Goal: Contribute content: Contribute content

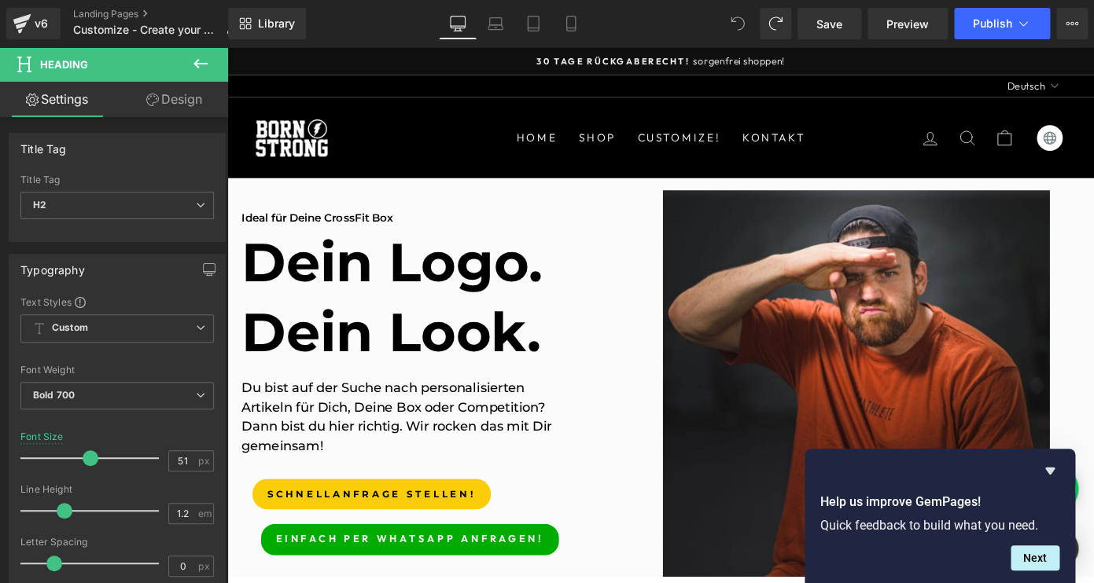
scroll to position [1, 0]
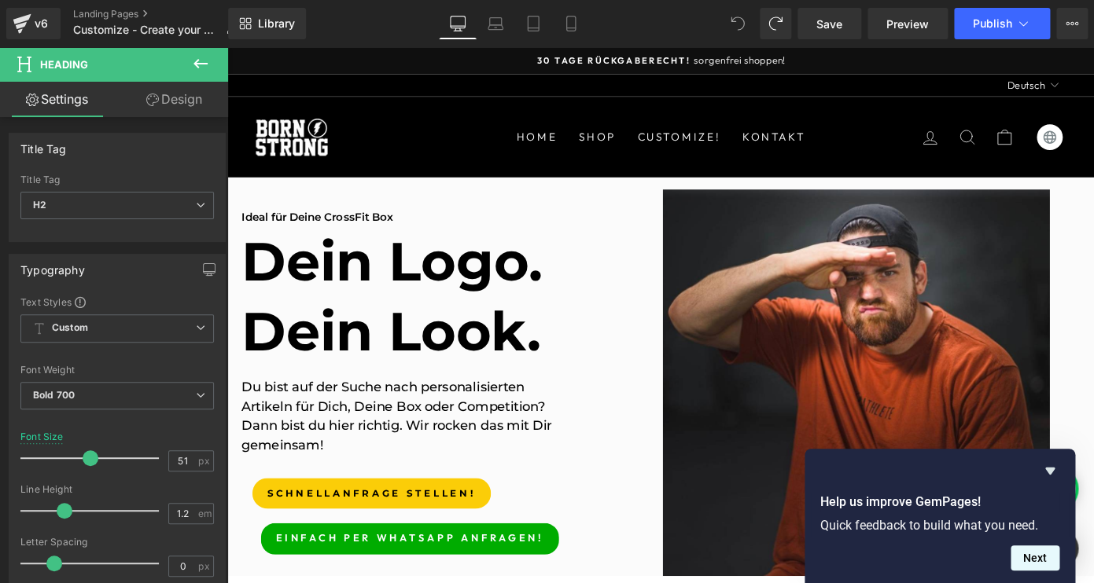
click at [1043, 562] on button "Next" at bounding box center [1034, 558] width 49 height 25
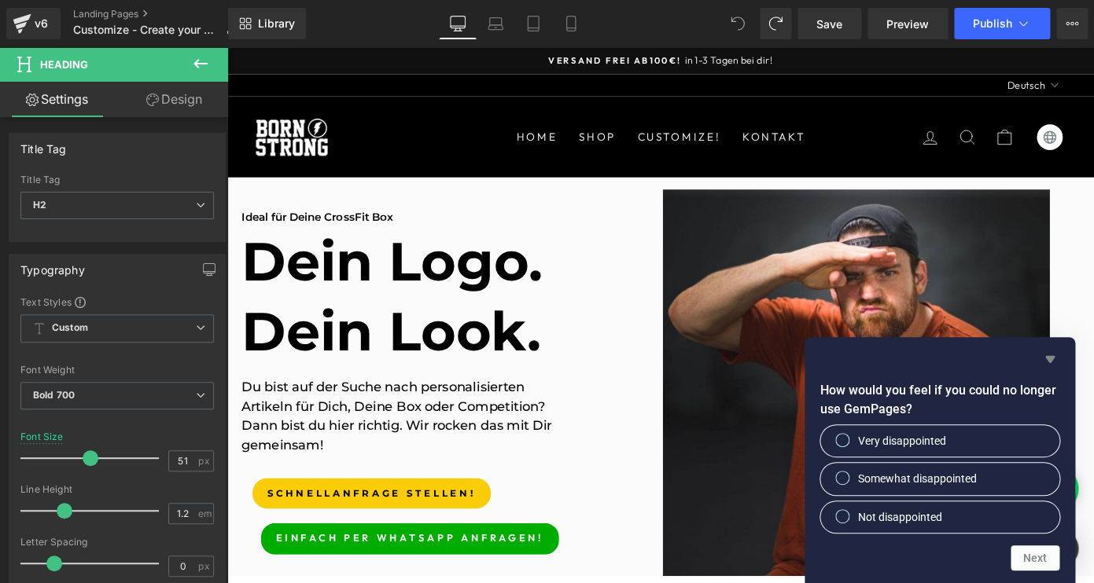
click at [1051, 361] on icon "Hide survey" at bounding box center [1049, 359] width 9 height 7
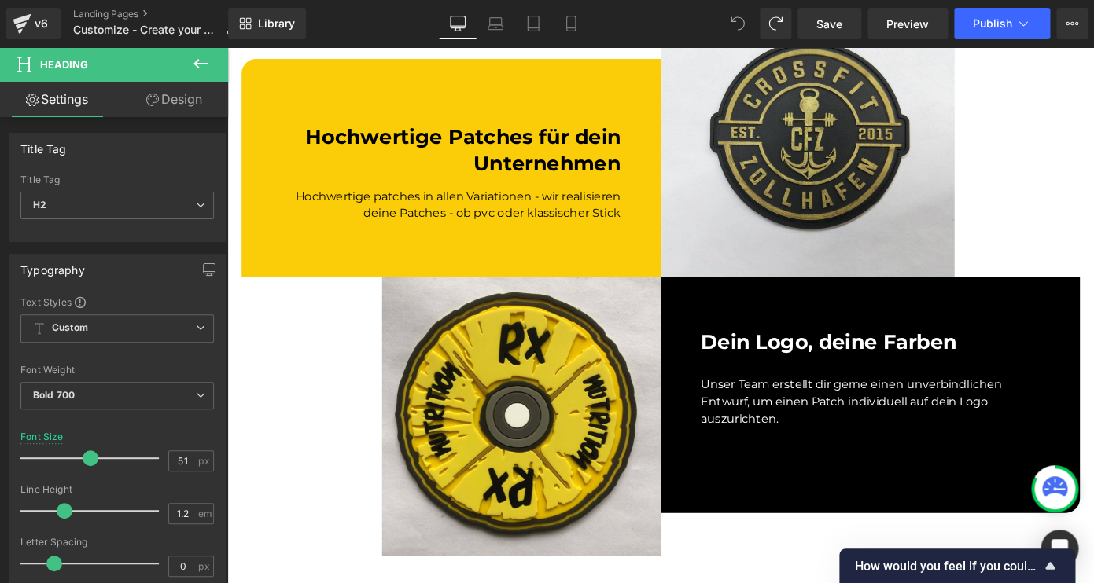
scroll to position [980, 0]
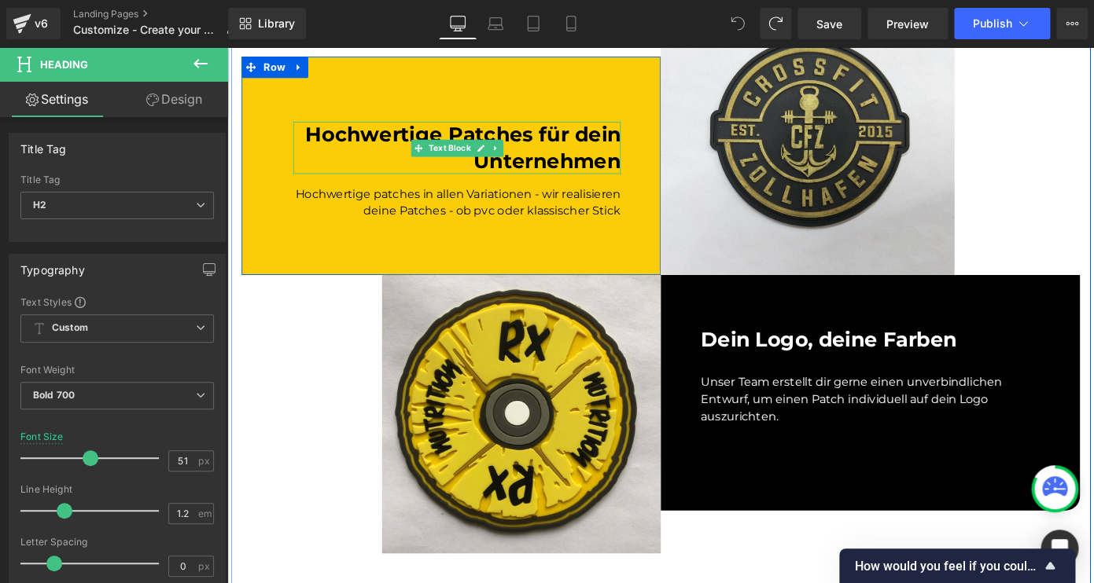
click at [627, 176] on div "Hochwertige Patches für dein Unternehmen" at bounding box center [479, 157] width 359 height 57
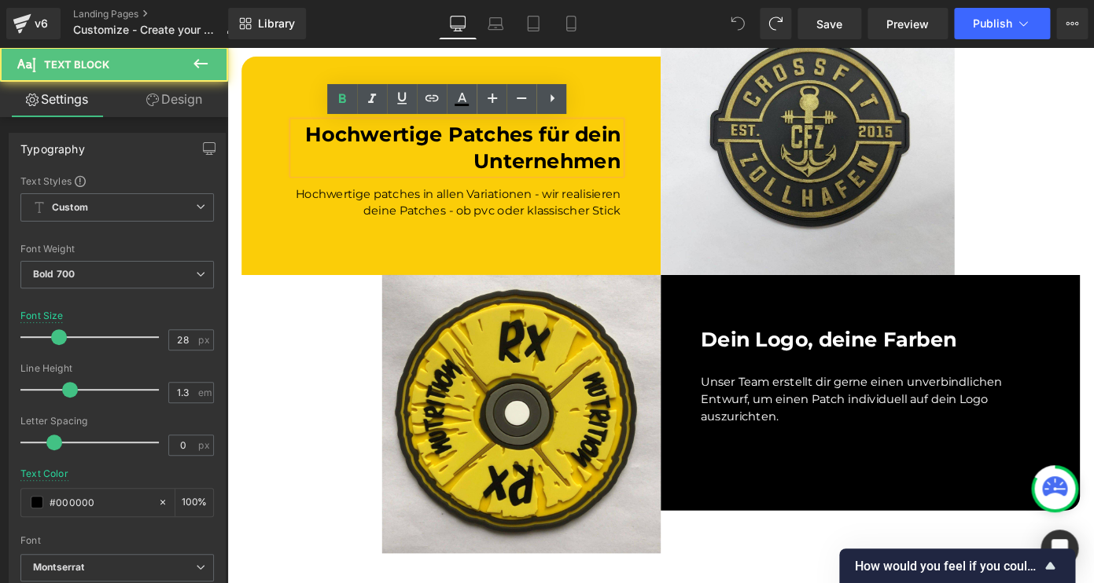
click at [648, 171] on div "Hochwertige Patches für dein Unternehmen" at bounding box center [479, 157] width 359 height 57
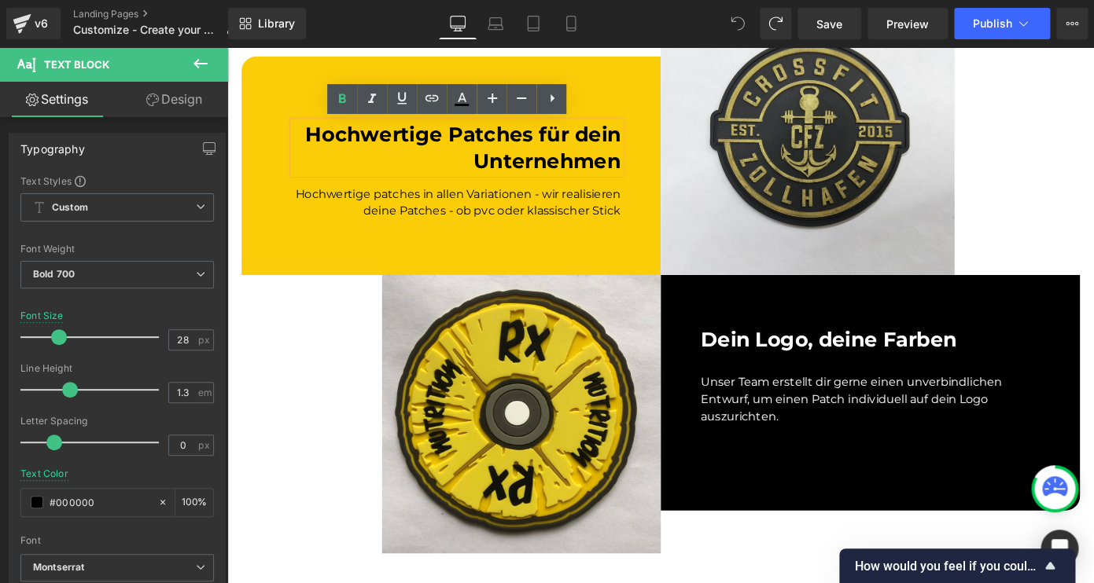
click at [659, 172] on div "Hochwertige Patches für dein Unternehmen" at bounding box center [479, 157] width 359 height 57
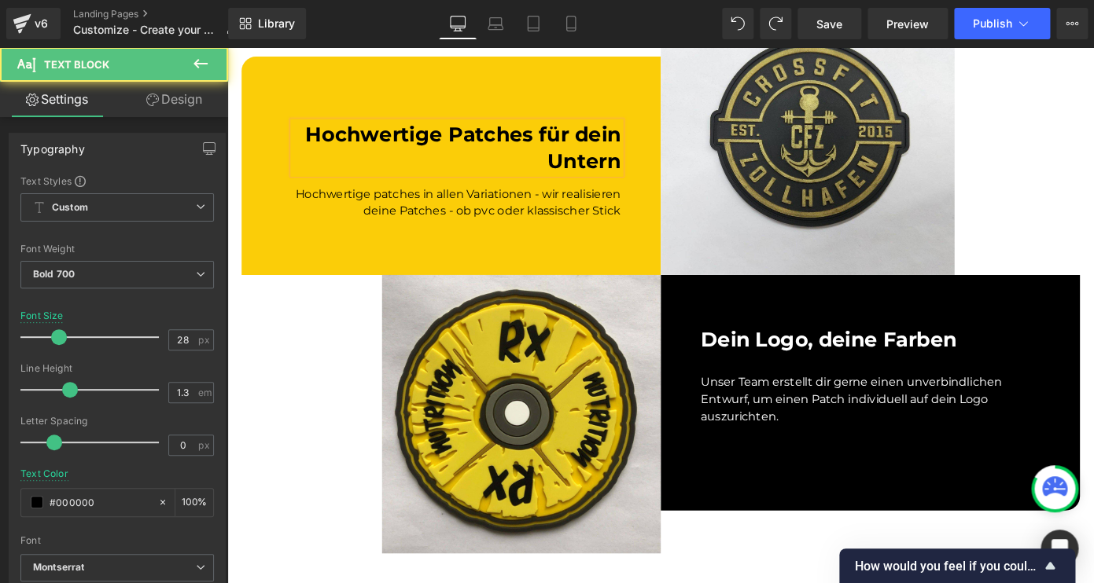
click at [657, 150] on div "Hochwertige Patches für dein Untern" at bounding box center [479, 157] width 359 height 57
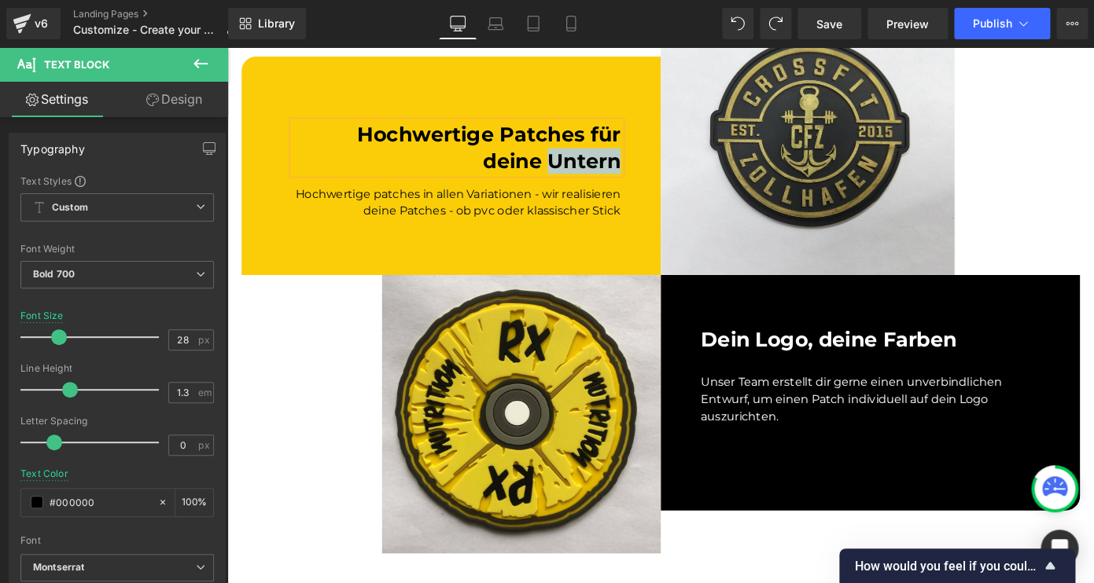
drag, startPoint x: 654, startPoint y: 170, endPoint x: 583, endPoint y: 165, distance: 70.9
click at [580, 164] on div "Hochwertige Patches für deine Untern" at bounding box center [479, 157] width 359 height 57
click at [1093, 167] on div at bounding box center [933, 149] width 460 height 296
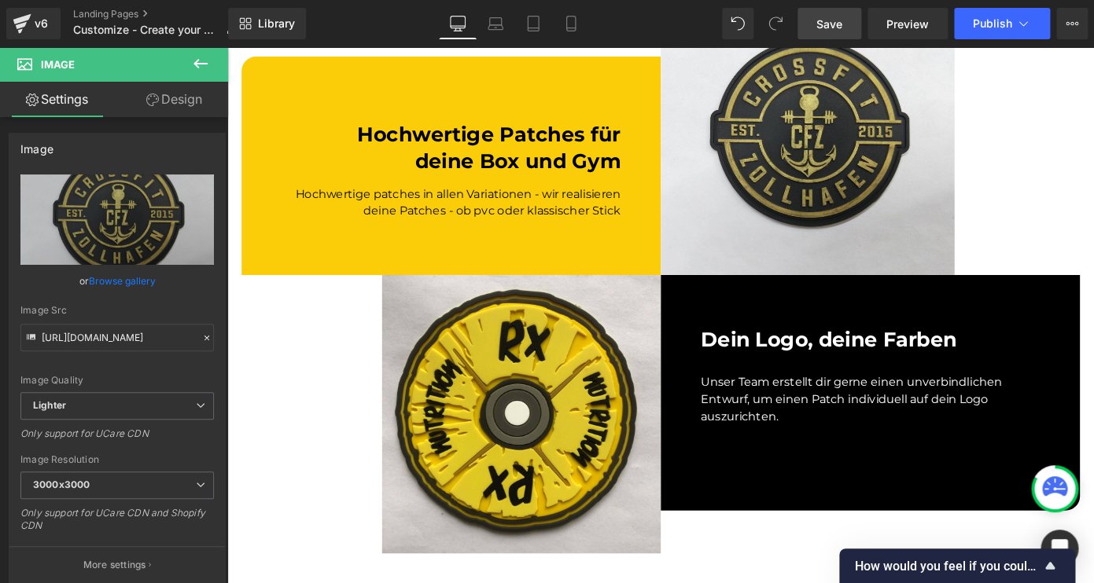
click at [842, 24] on span "Save" at bounding box center [829, 24] width 26 height 17
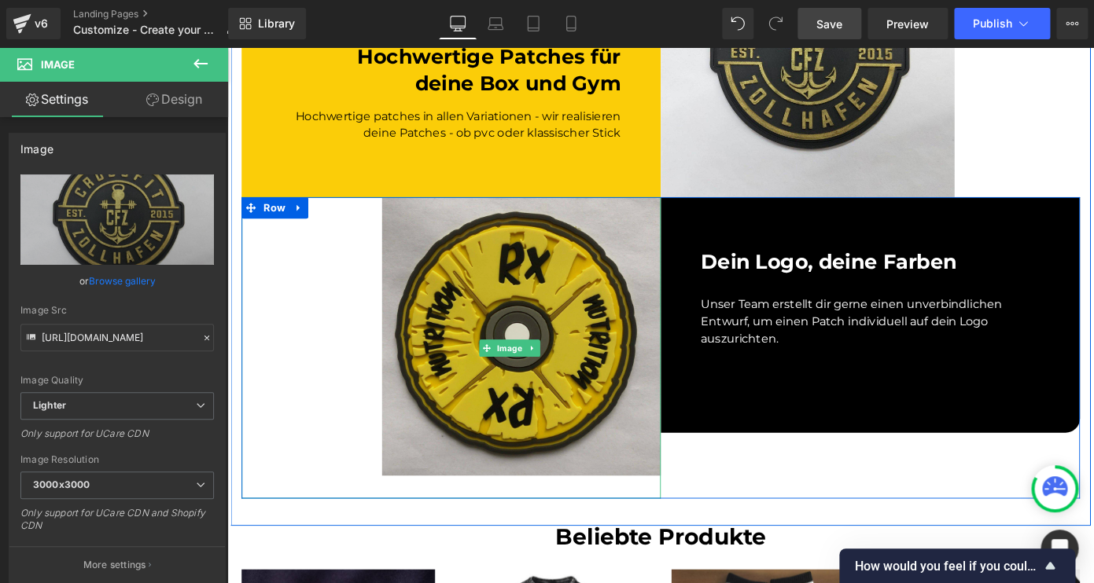
scroll to position [1105, 0]
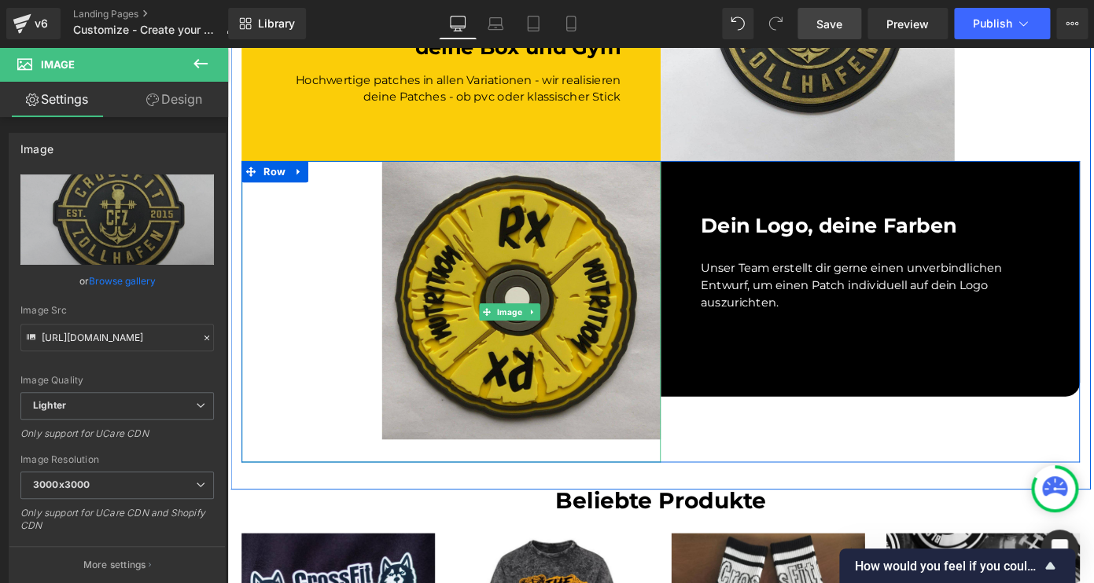
click at [646, 283] on img at bounding box center [537, 337] width 331 height 331
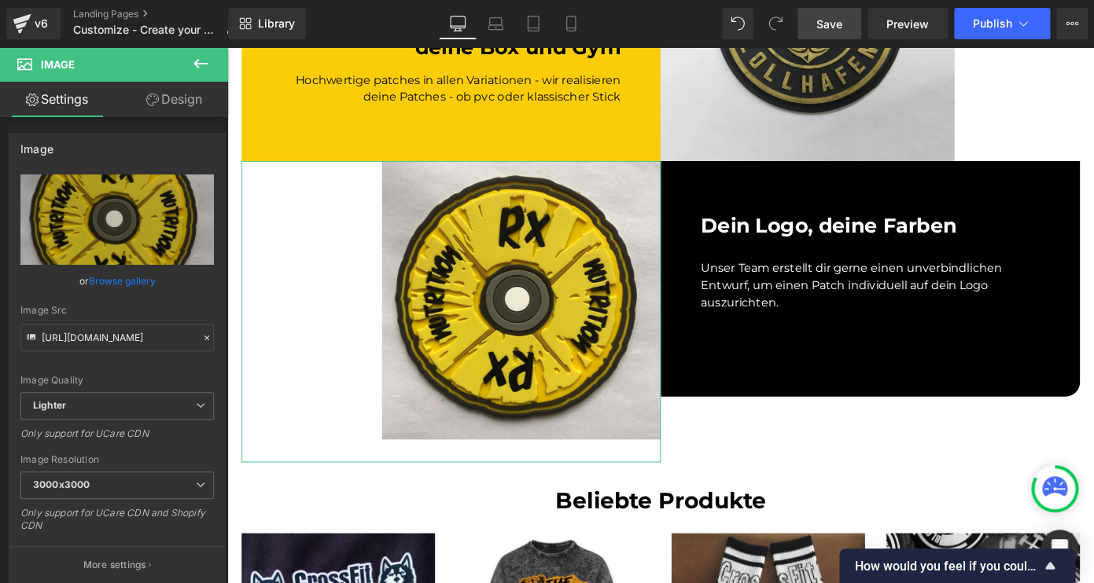
click at [142, 282] on link "Browse gallery" at bounding box center [122, 281] width 67 height 28
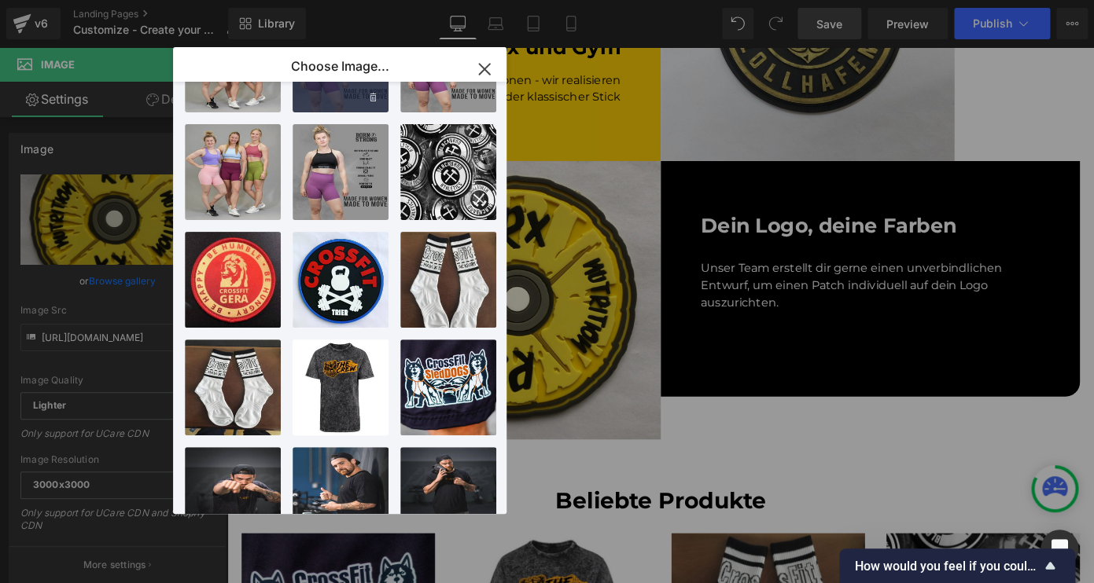
scroll to position [0, 0]
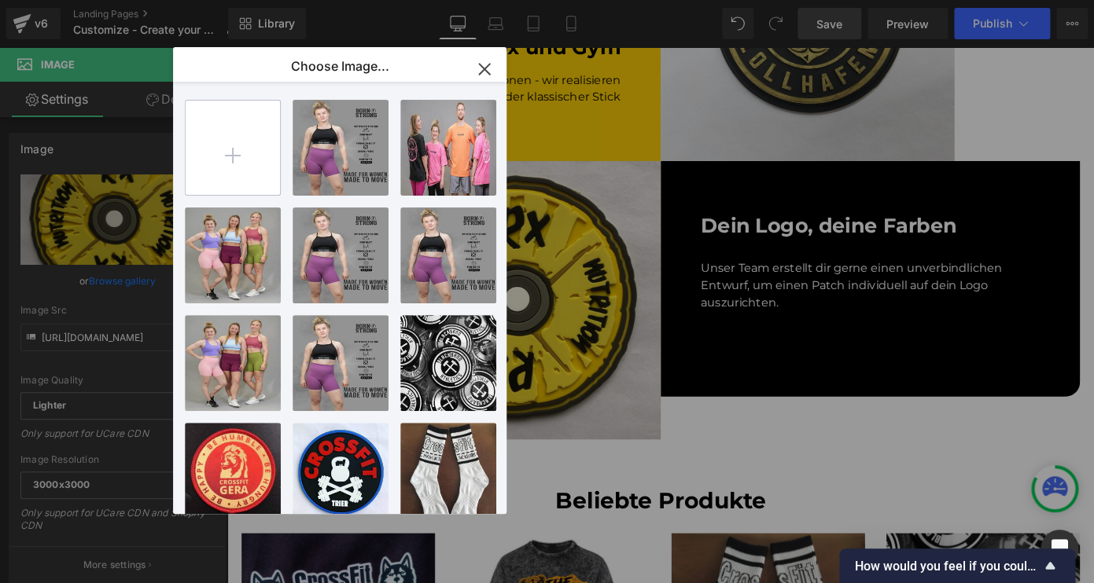
click at [240, 164] on input "file" at bounding box center [233, 148] width 94 height 94
click at [258, 171] on input "file" at bounding box center [233, 148] width 94 height 94
type input "C:\fakepath\IMG_5571.JPG"
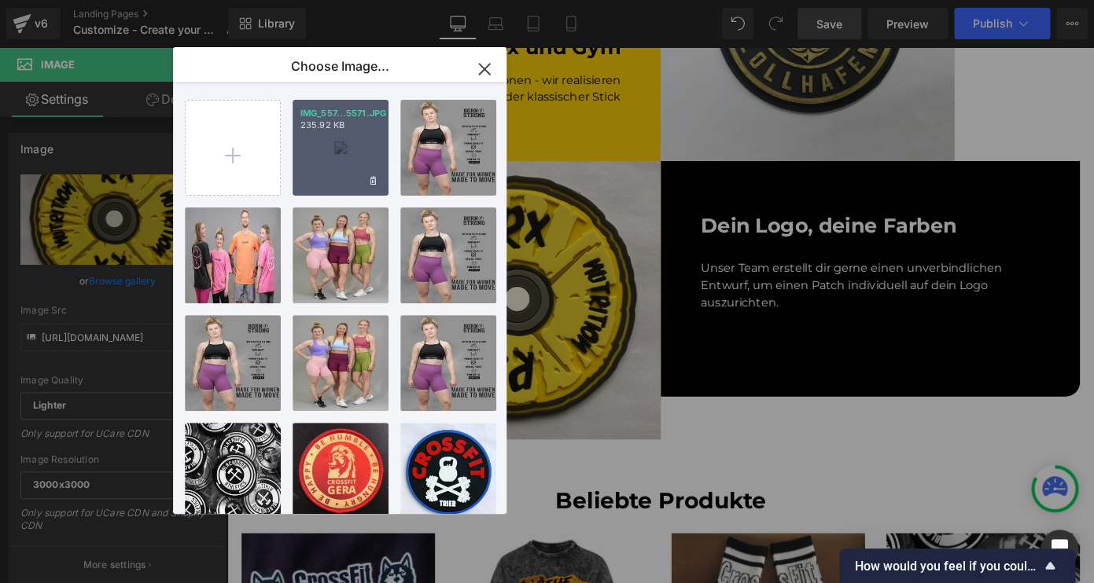
click at [343, 131] on p "235.92 KB" at bounding box center [340, 126] width 80 height 12
type input "[URL][DOMAIN_NAME]"
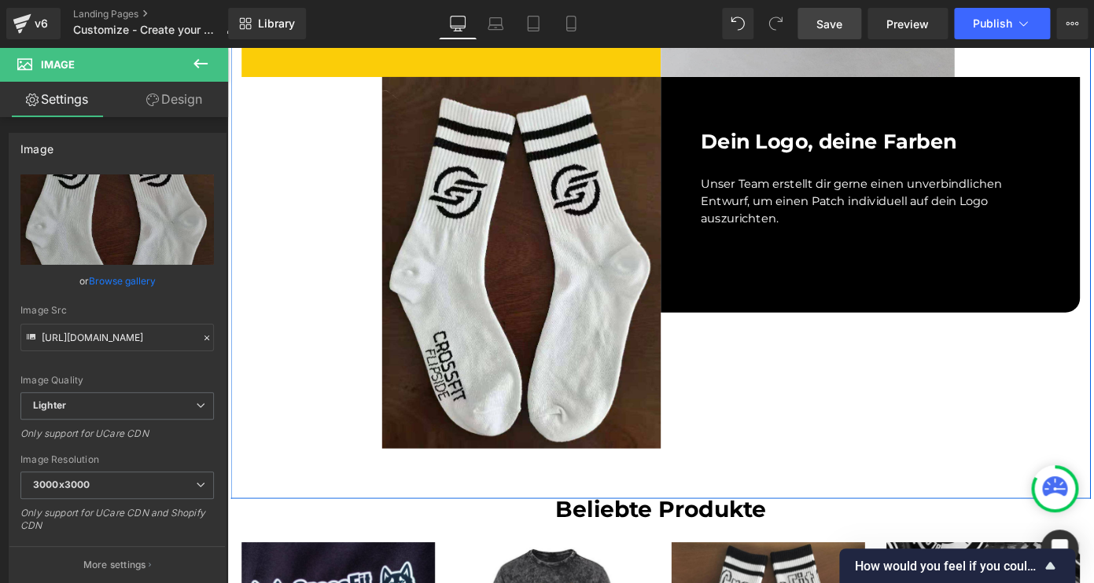
scroll to position [1197, 0]
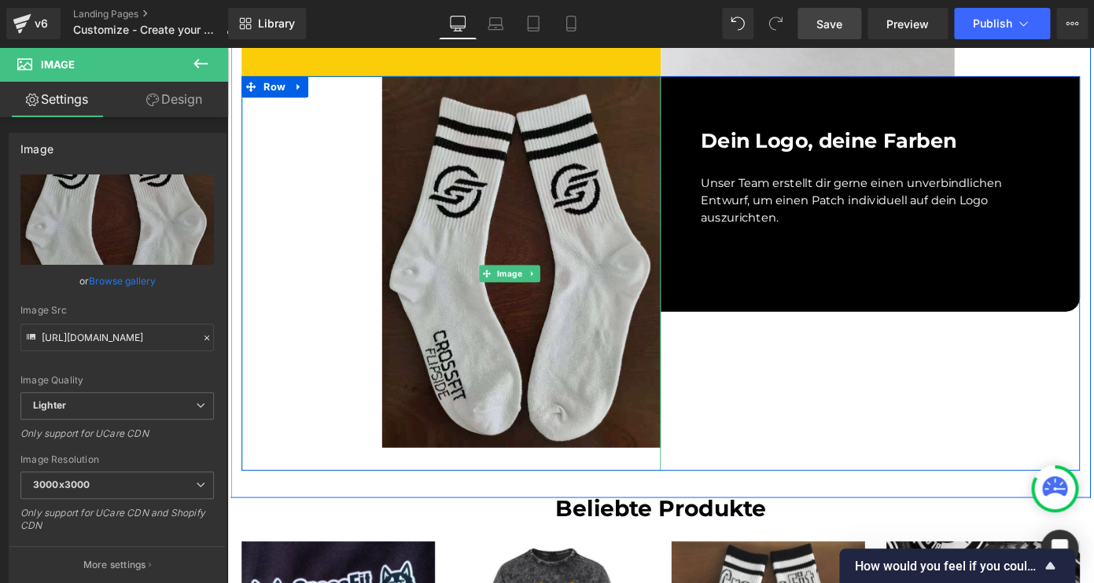
click at [642, 361] on img at bounding box center [537, 295] width 331 height 433
click at [622, 385] on img at bounding box center [537, 295] width 331 height 433
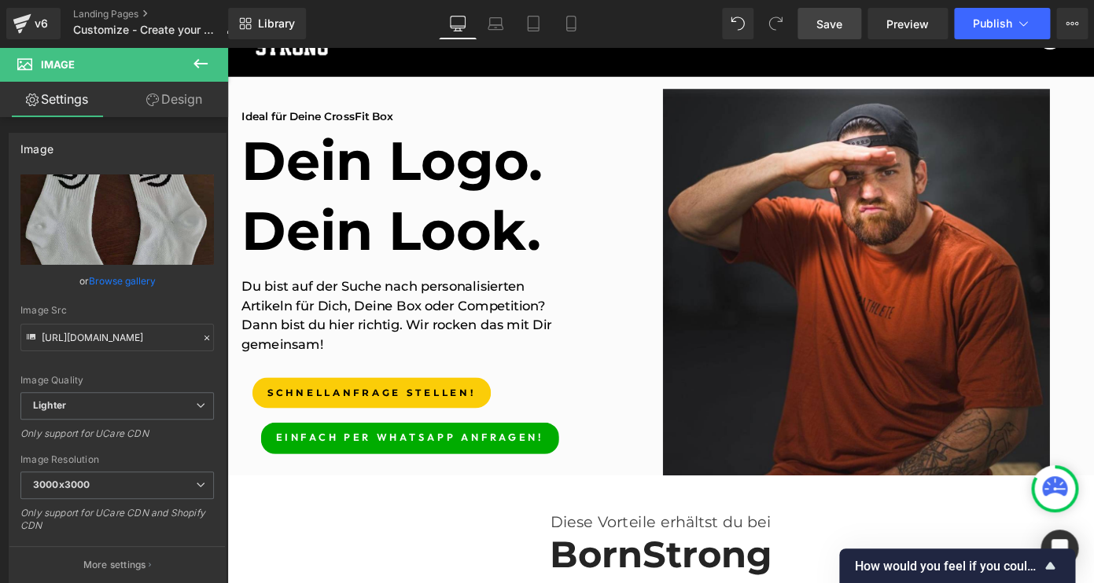
scroll to position [114, 0]
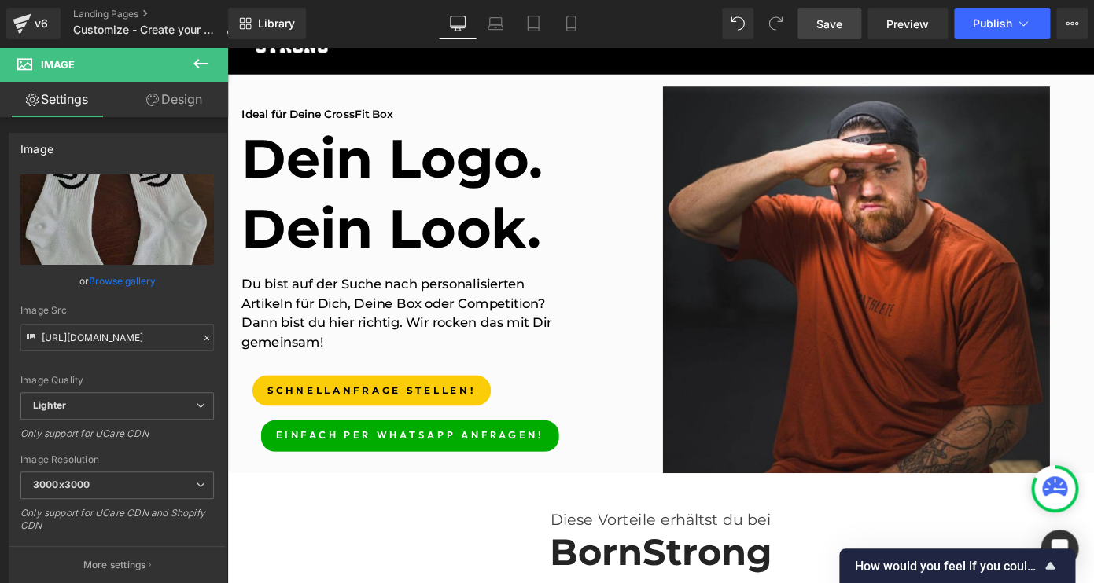
click at [821, 16] on span "Save" at bounding box center [829, 24] width 26 height 17
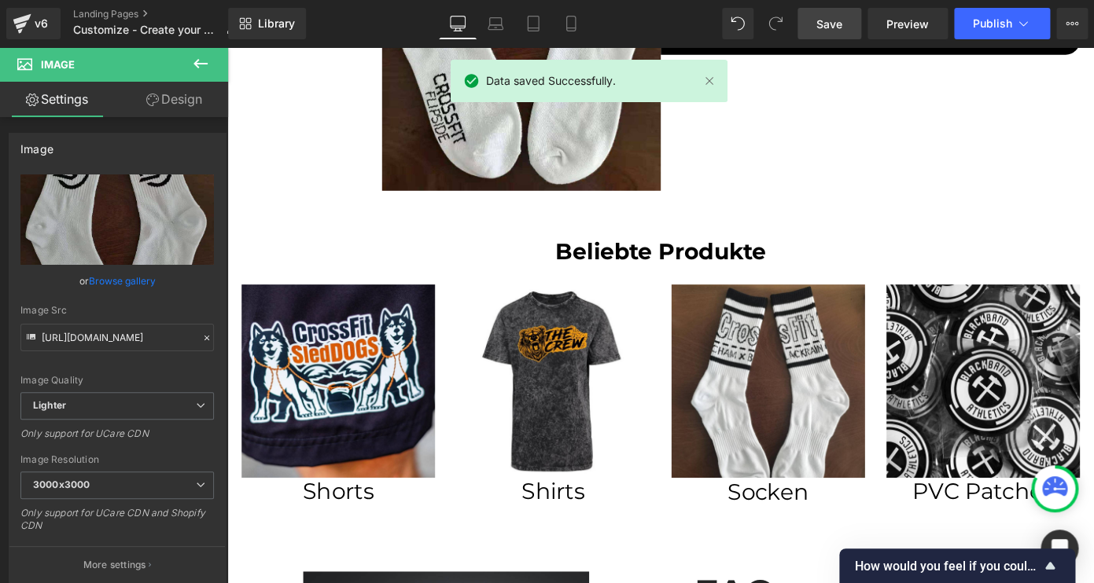
scroll to position [1488, 0]
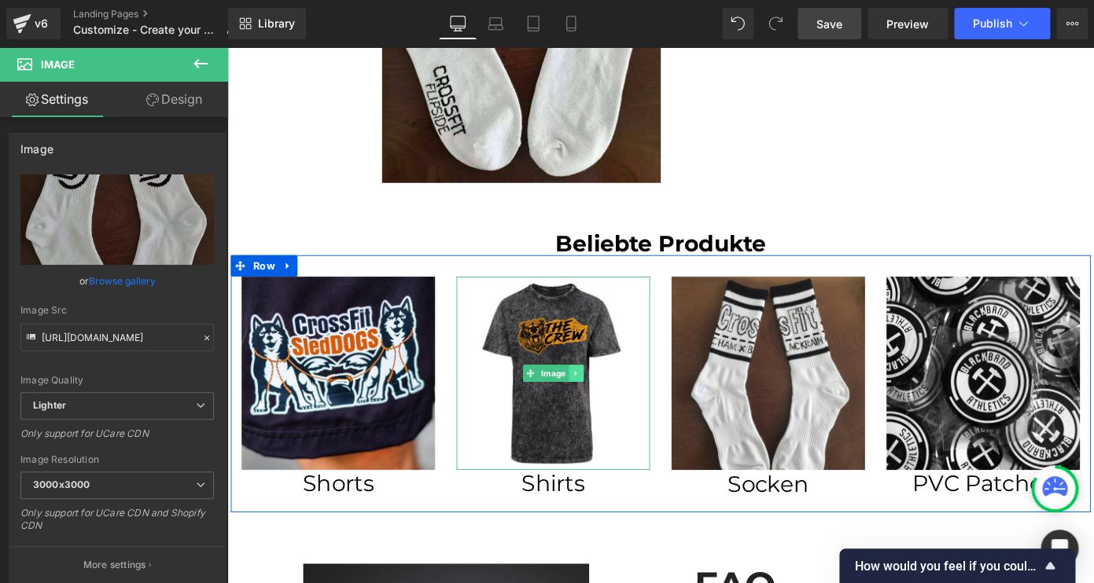
click at [611, 400] on link at bounding box center [609, 405] width 17 height 19
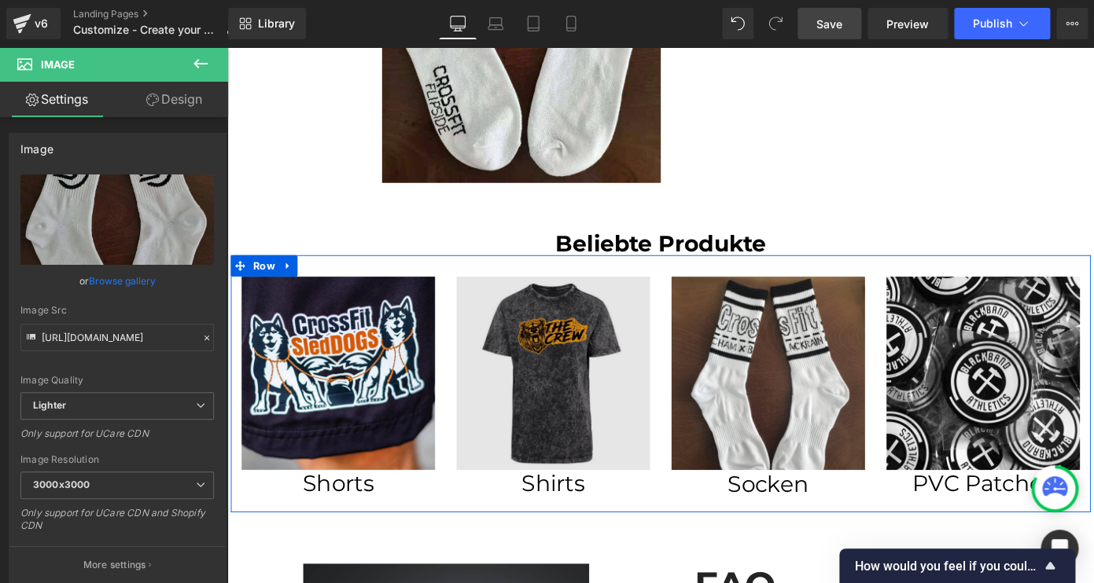
click at [642, 483] on img at bounding box center [585, 406] width 212 height 212
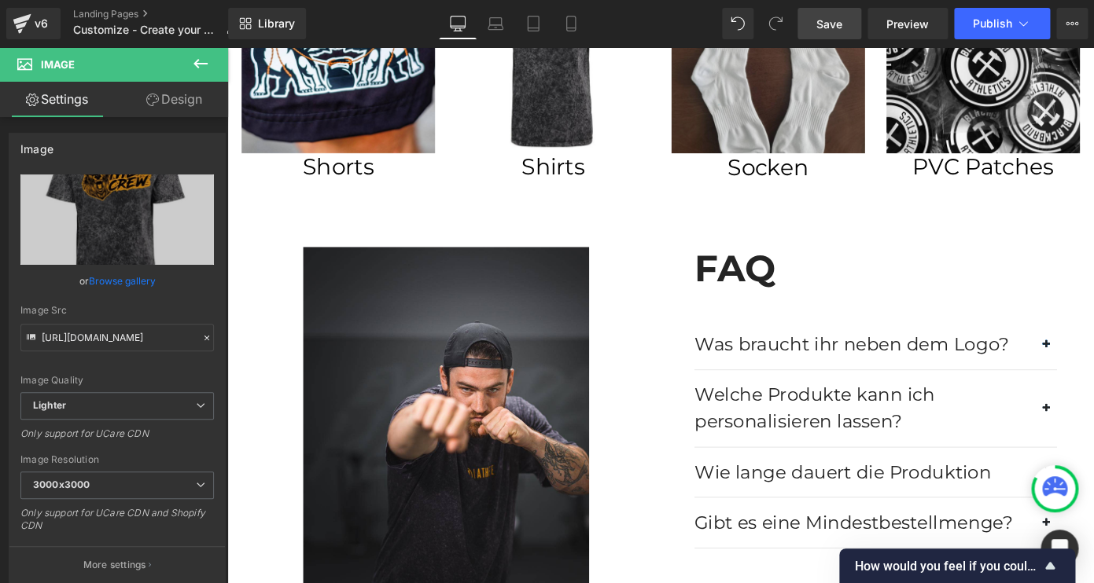
scroll to position [1856, 0]
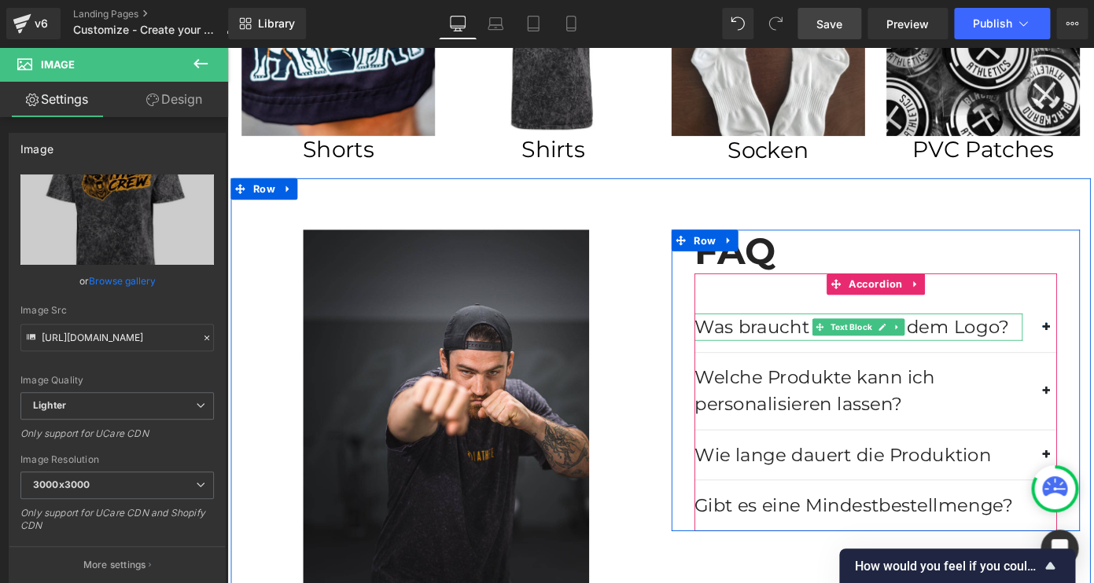
click at [1032, 355] on div "Was braucht ihr neben dem Logo?" at bounding box center [920, 355] width 360 height 30
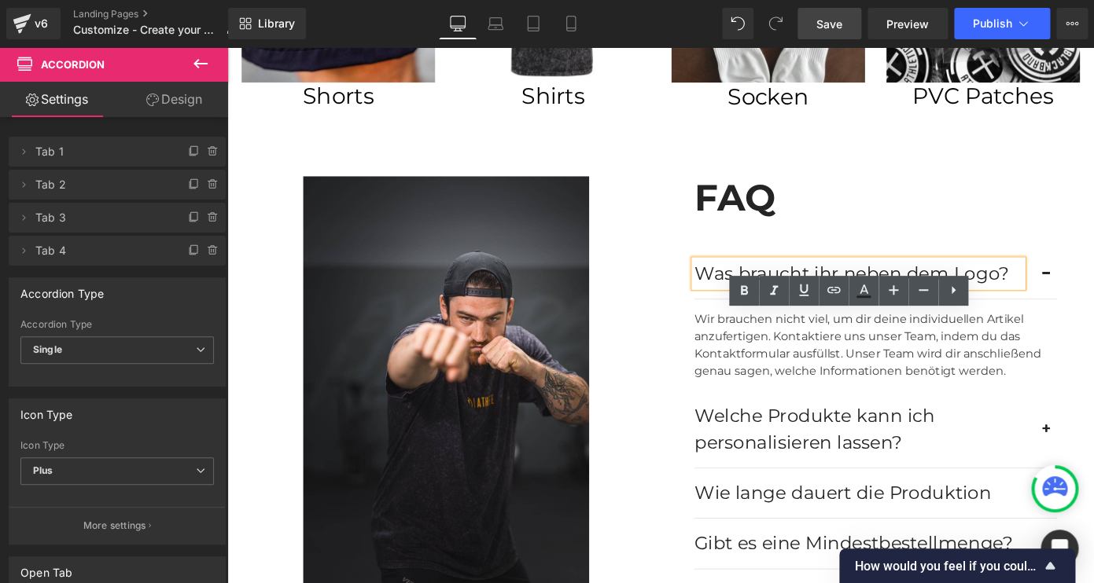
scroll to position [2062, 0]
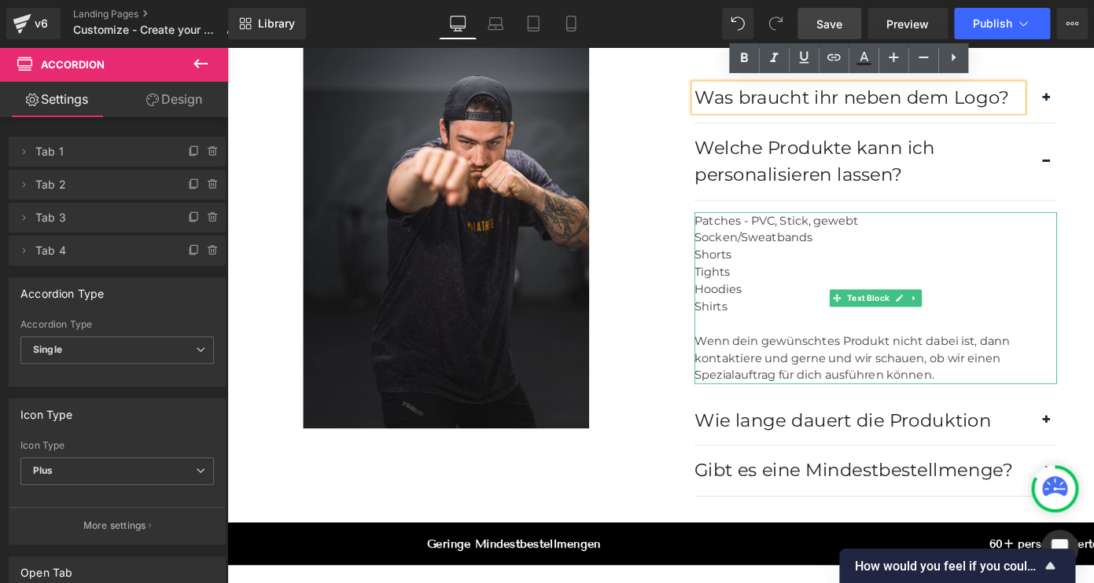
scroll to position [2111, 0]
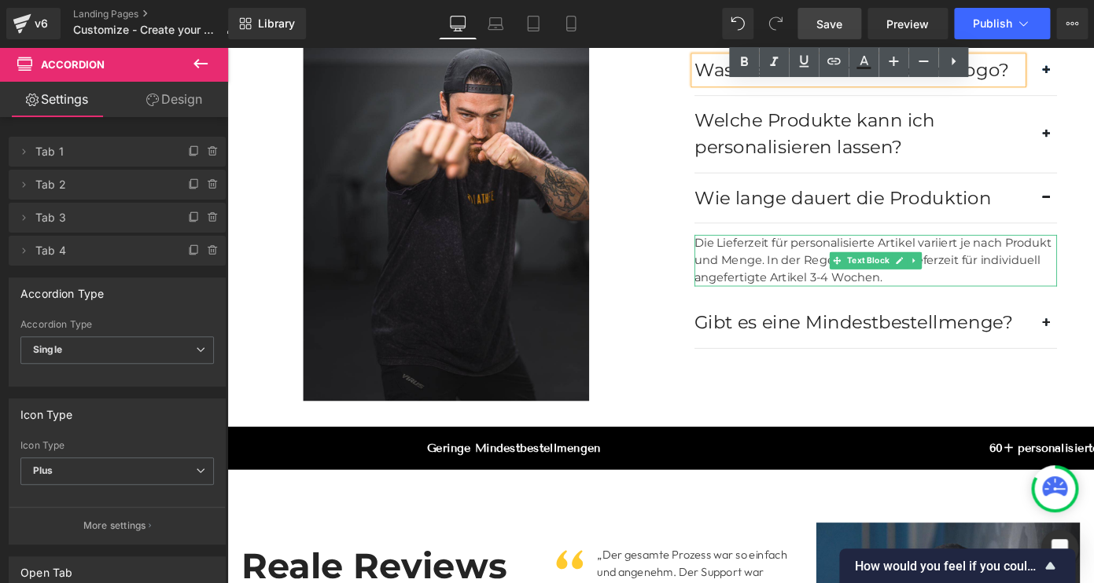
scroll to position [2148, 0]
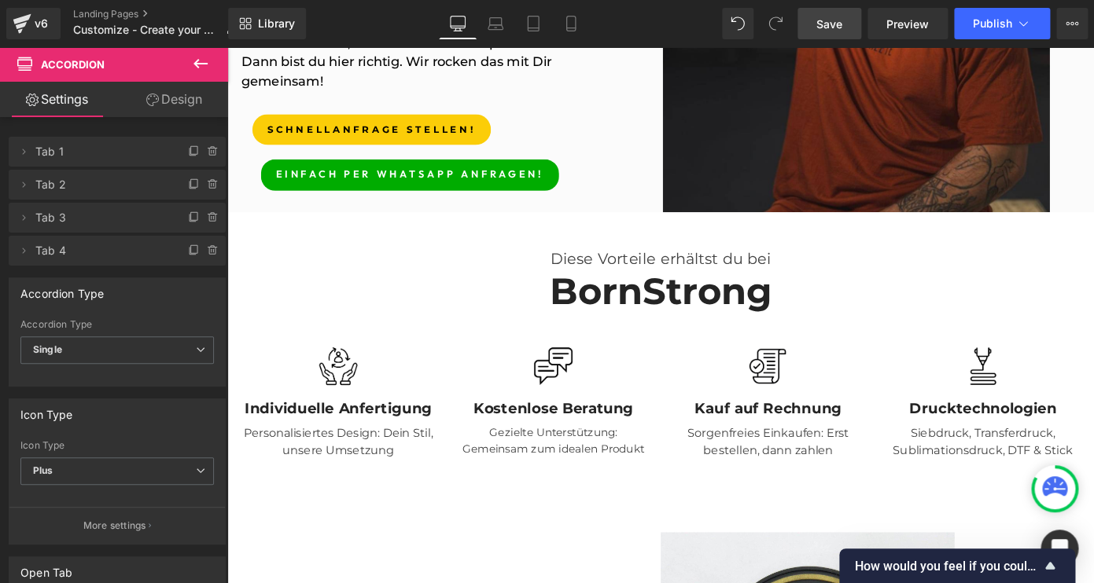
scroll to position [399, 0]
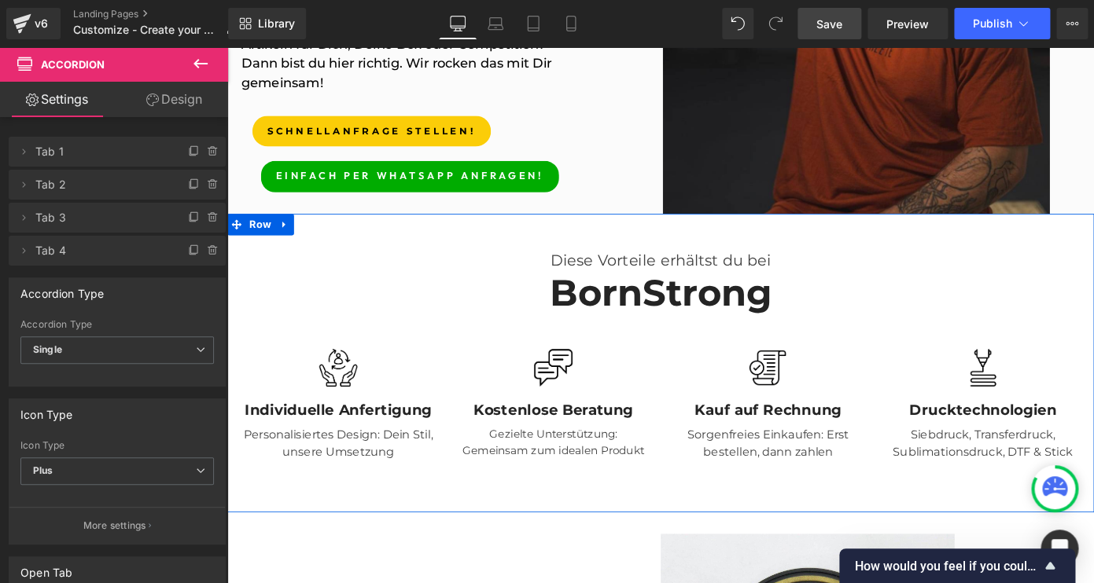
click at [776, 317] on h2 "BornStrong" at bounding box center [703, 317] width 920 height 48
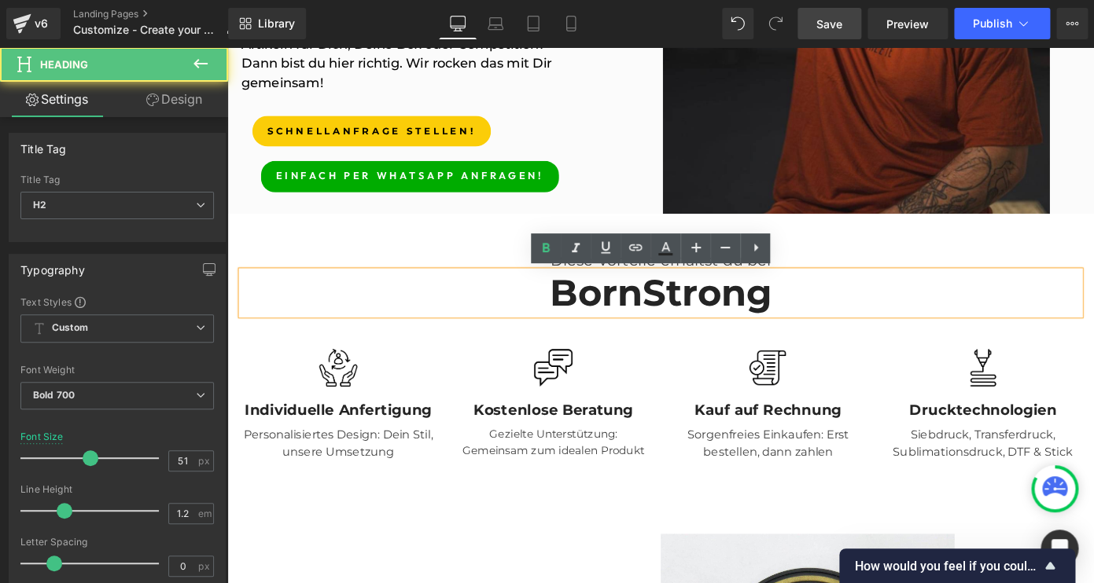
click at [818, 318] on h2 "BornStrong" at bounding box center [703, 317] width 920 height 48
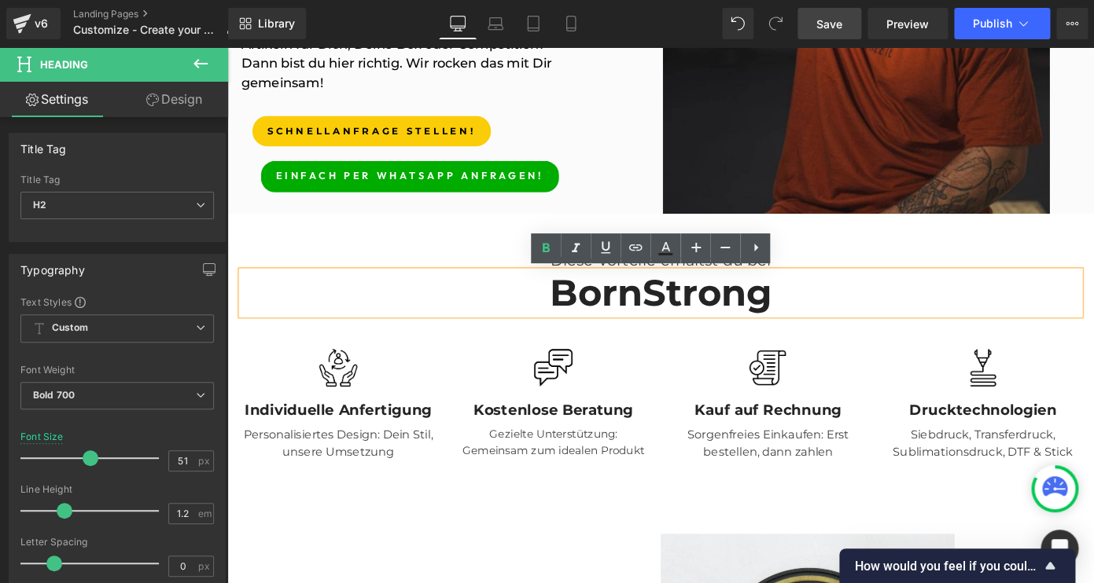
click at [675, 318] on h2 "BornStrong" at bounding box center [703, 317] width 920 height 48
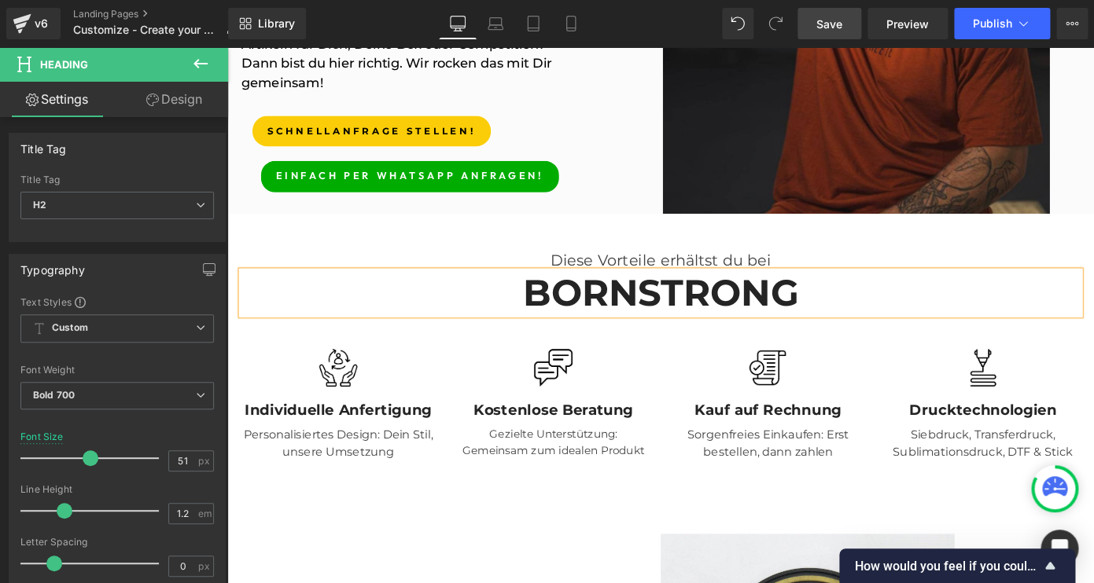
click at [947, 385] on div "Image Drucktechnologien Text Block Siebdruck, Transferdruck, Sublimationsdruck,…" at bounding box center [1057, 439] width 236 height 124
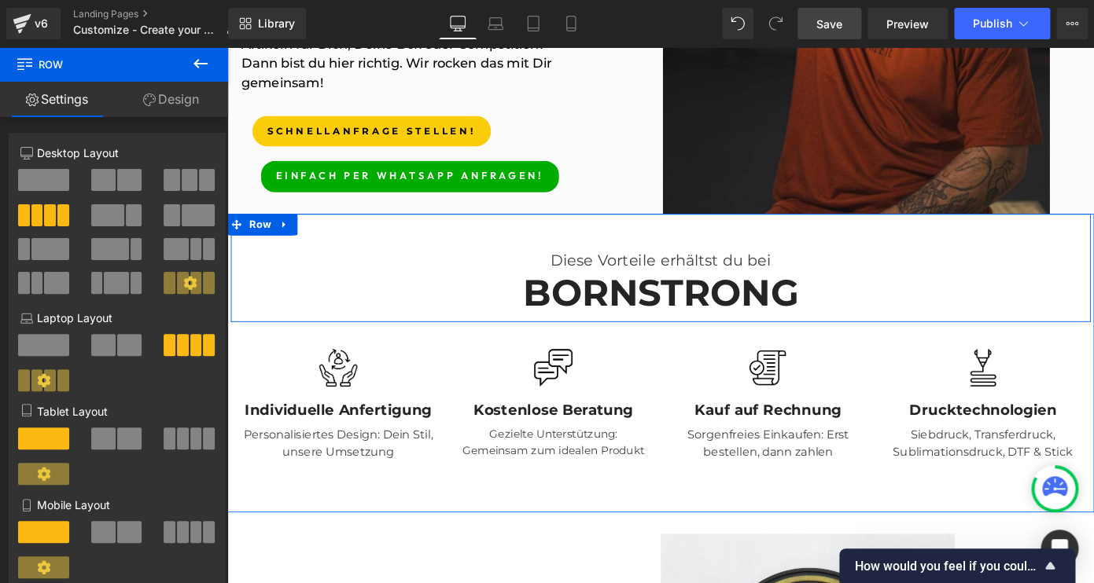
click at [863, 314] on h2 "BORNSTRONG" at bounding box center [703, 317] width 920 height 48
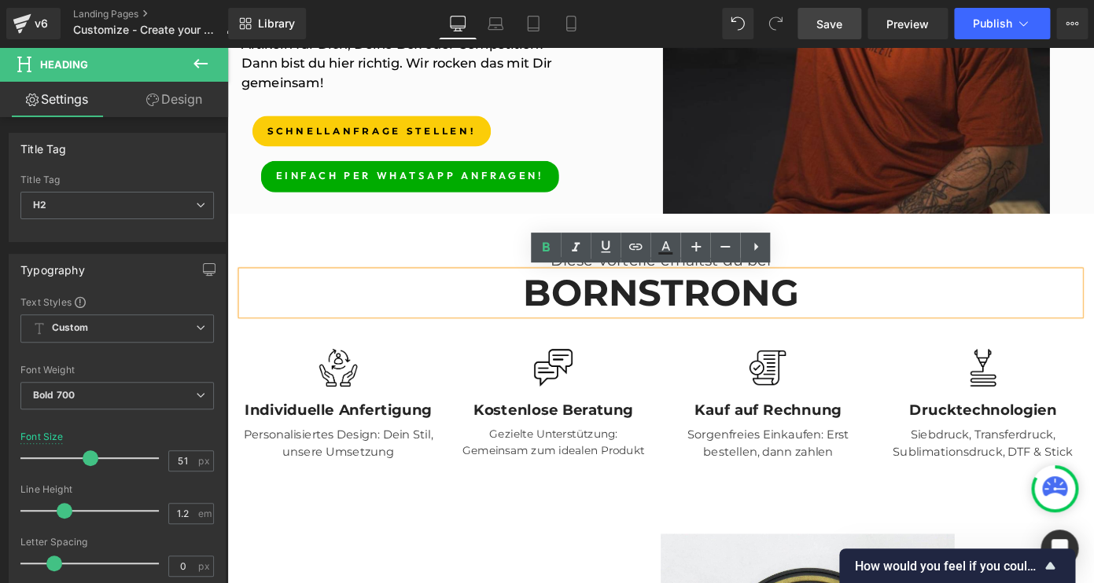
scroll to position [399, 0]
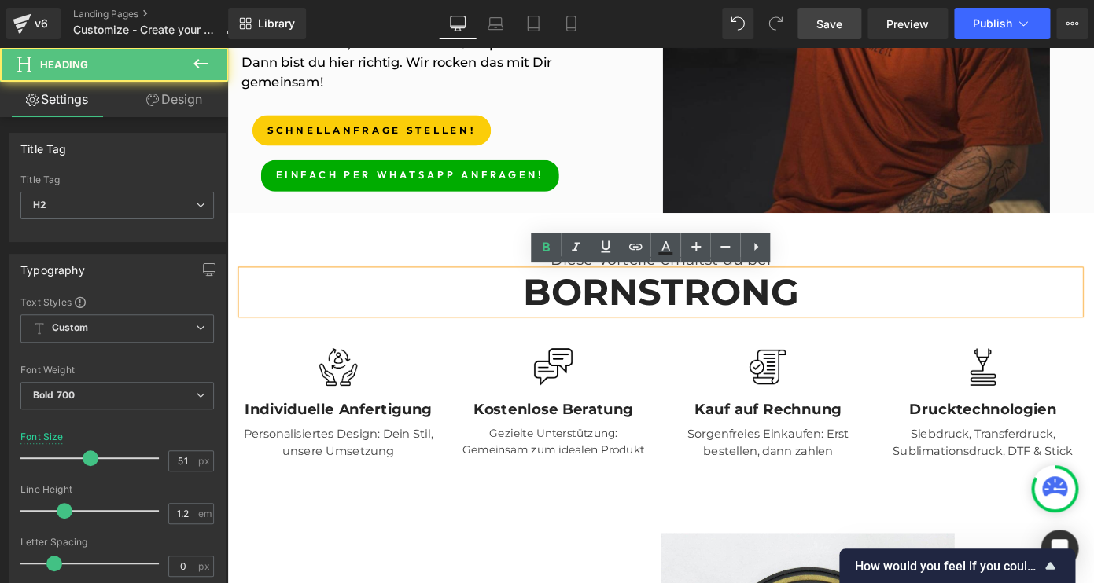
click at [546, 306] on h2 "BORNSTRONG" at bounding box center [703, 316] width 920 height 48
click at [701, 314] on h2 "BORNSTRONG" at bounding box center [703, 316] width 920 height 48
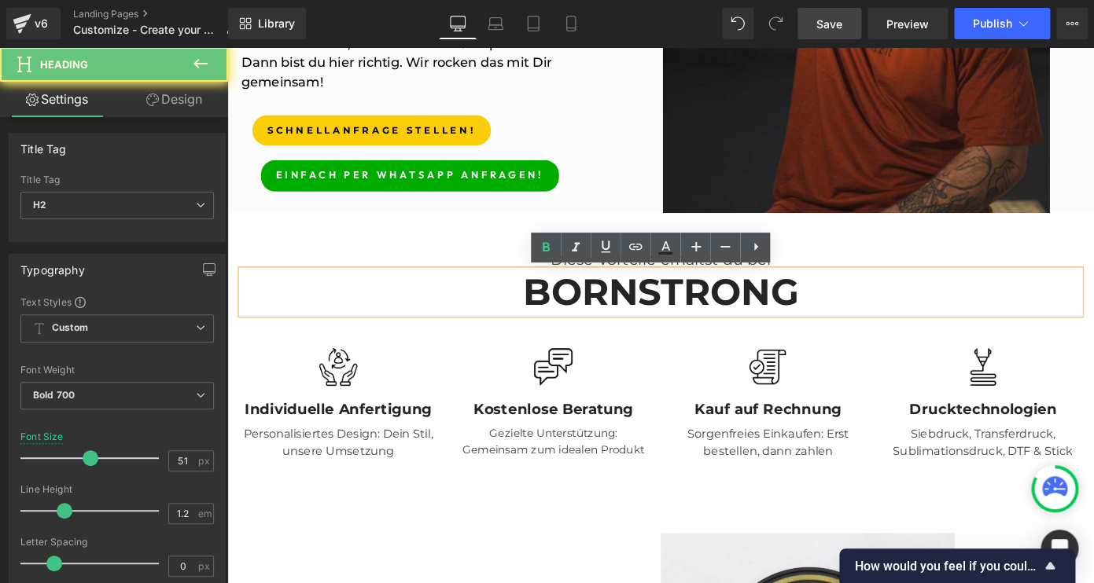
click at [973, 306] on h2 "BORNSTRONG" at bounding box center [703, 316] width 920 height 48
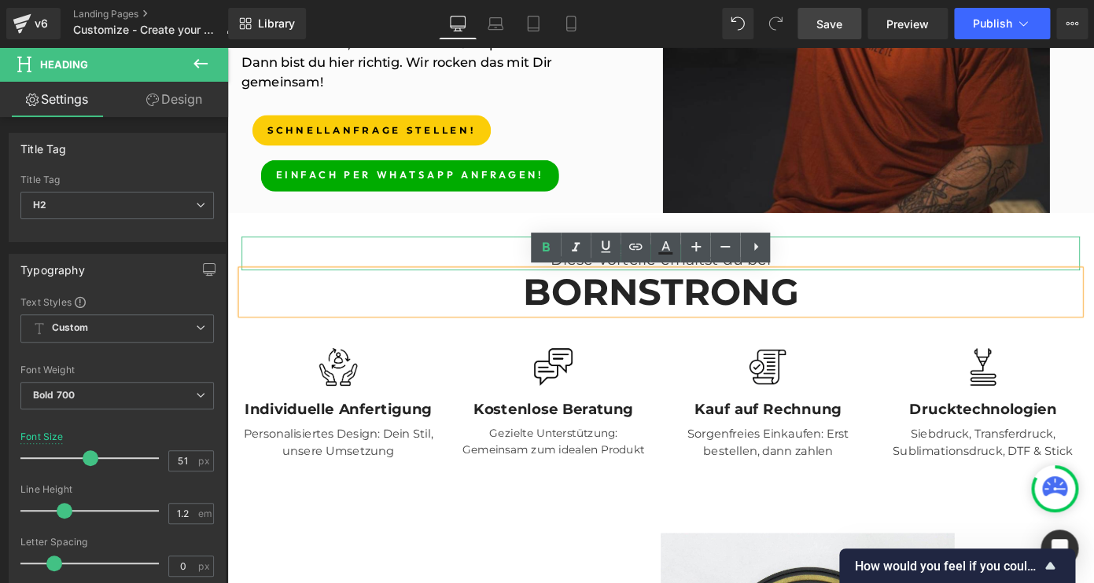
click at [927, 277] on div "Diese Vorteile erhältst du bei" at bounding box center [703, 275] width 920 height 38
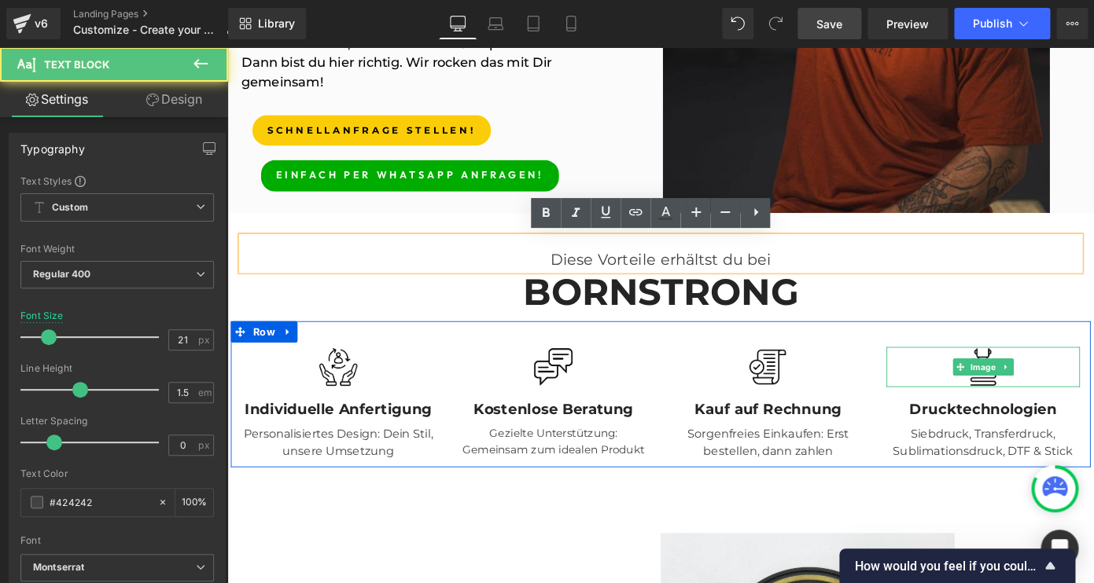
click at [974, 397] on div at bounding box center [1057, 399] width 212 height 44
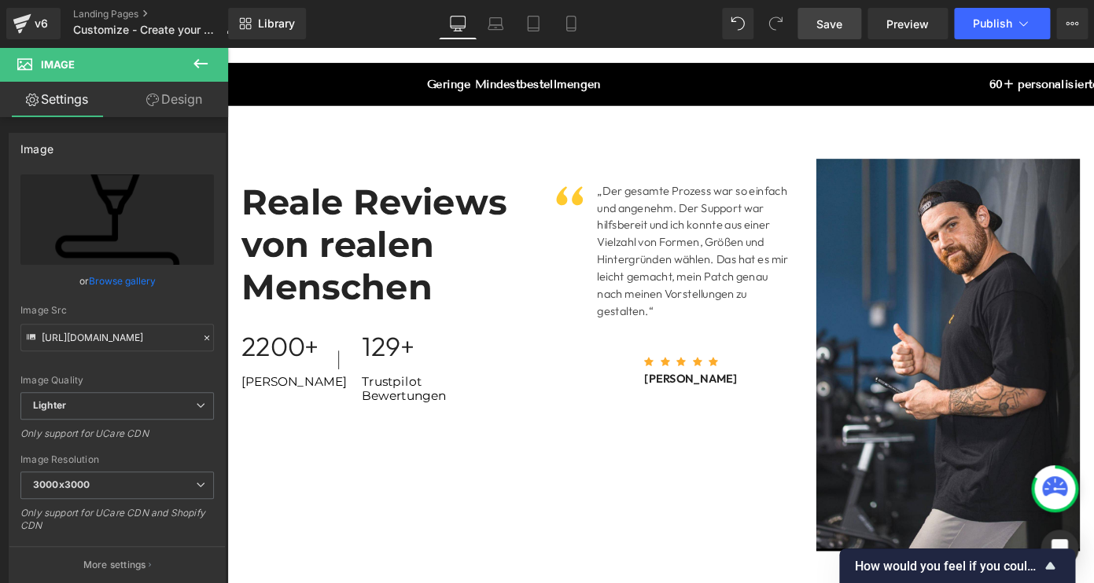
scroll to position [2717, 0]
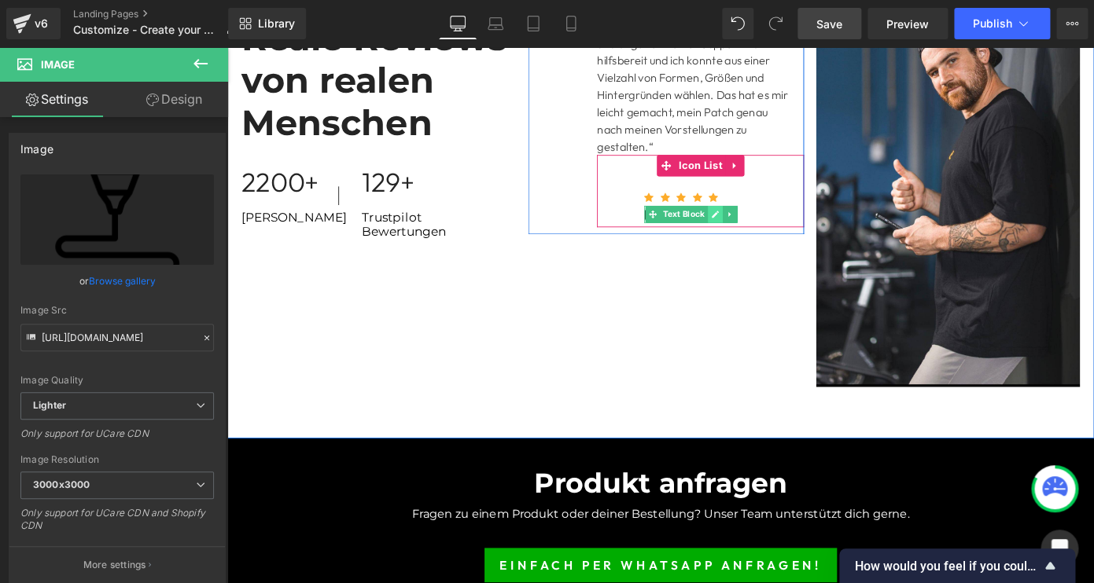
click at [756, 228] on link at bounding box center [763, 231] width 17 height 19
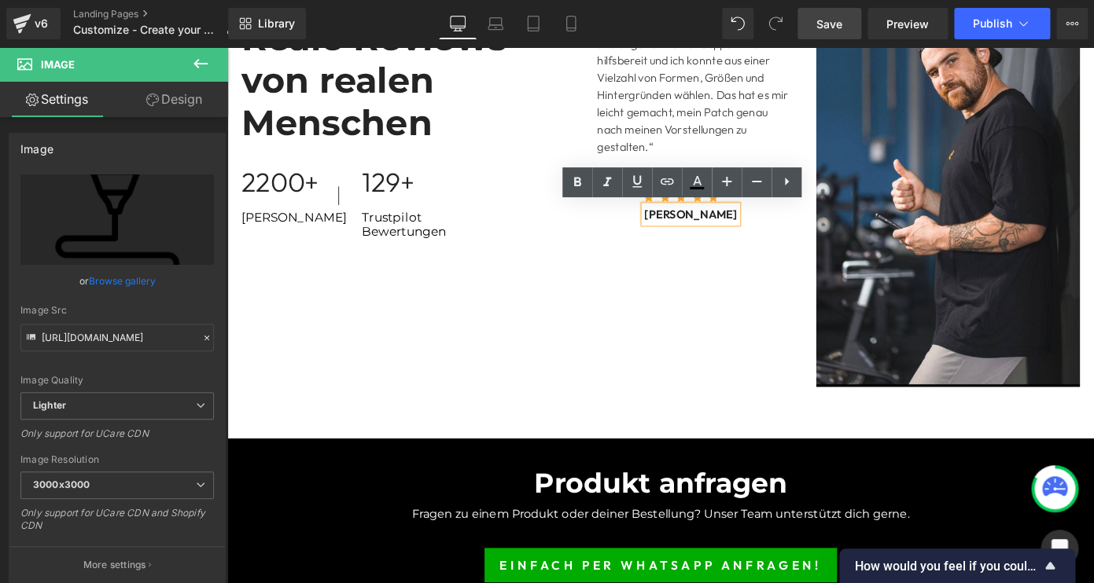
click at [771, 230] on div "[PERSON_NAME]" at bounding box center [736, 231] width 102 height 19
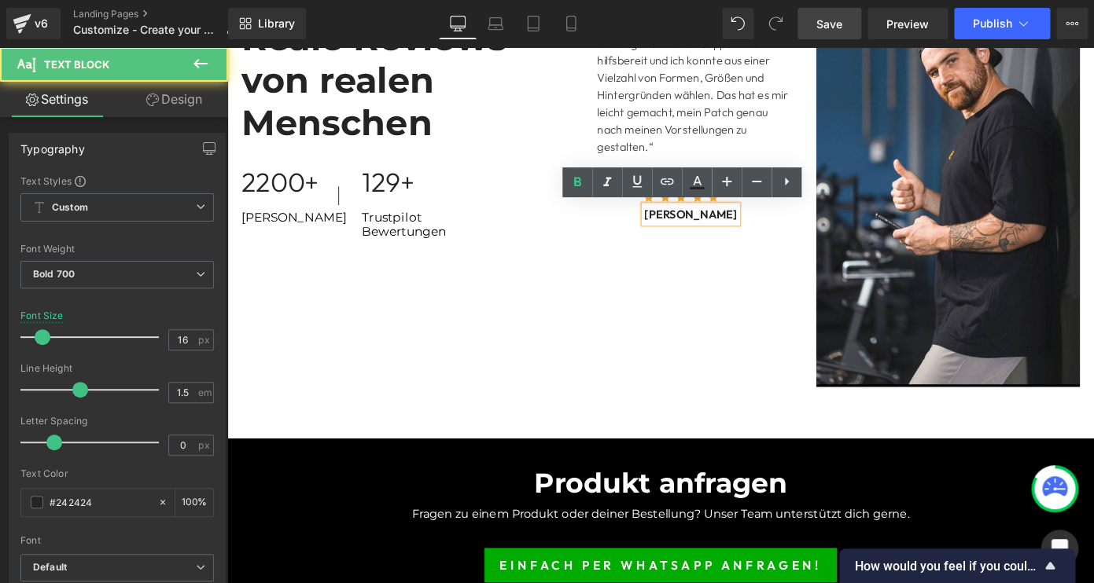
click at [787, 230] on div "[PERSON_NAME]" at bounding box center [736, 231] width 102 height 19
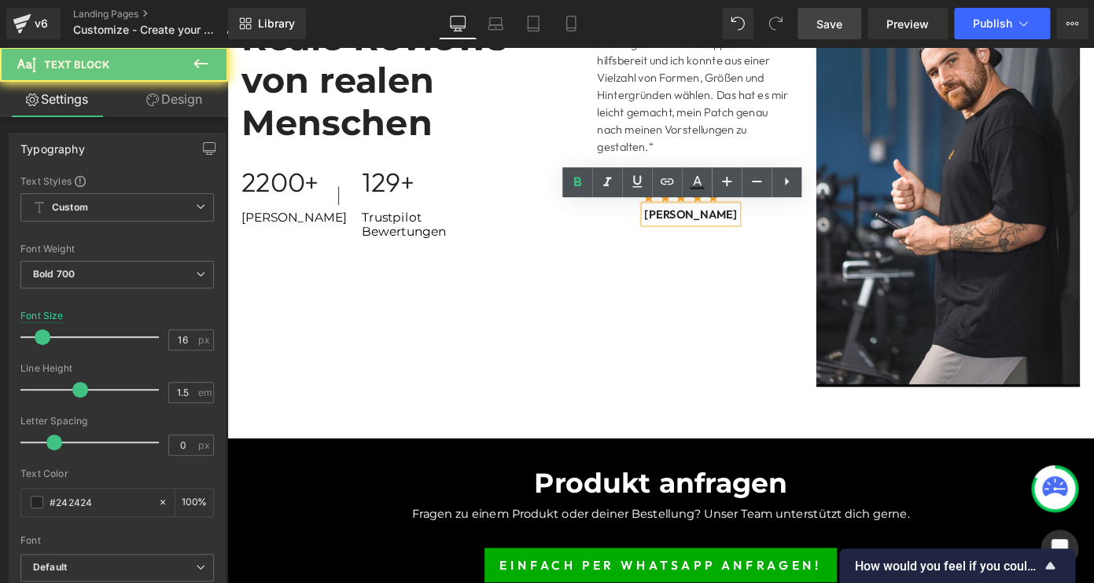
click at [787, 230] on div "[PERSON_NAME]" at bounding box center [736, 231] width 102 height 19
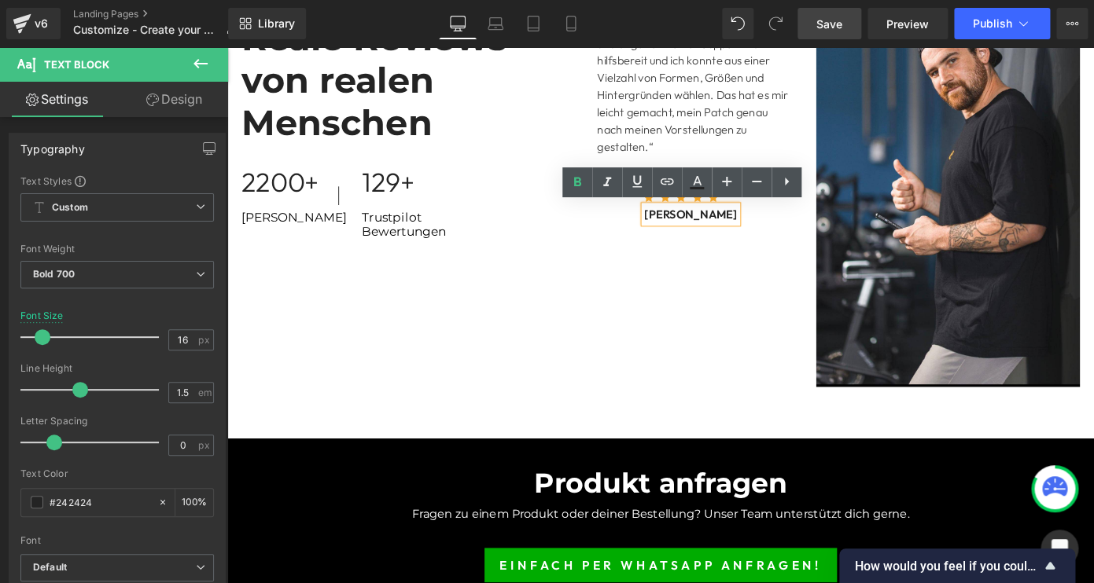
click at [787, 231] on div "[PERSON_NAME]" at bounding box center [736, 231] width 102 height 19
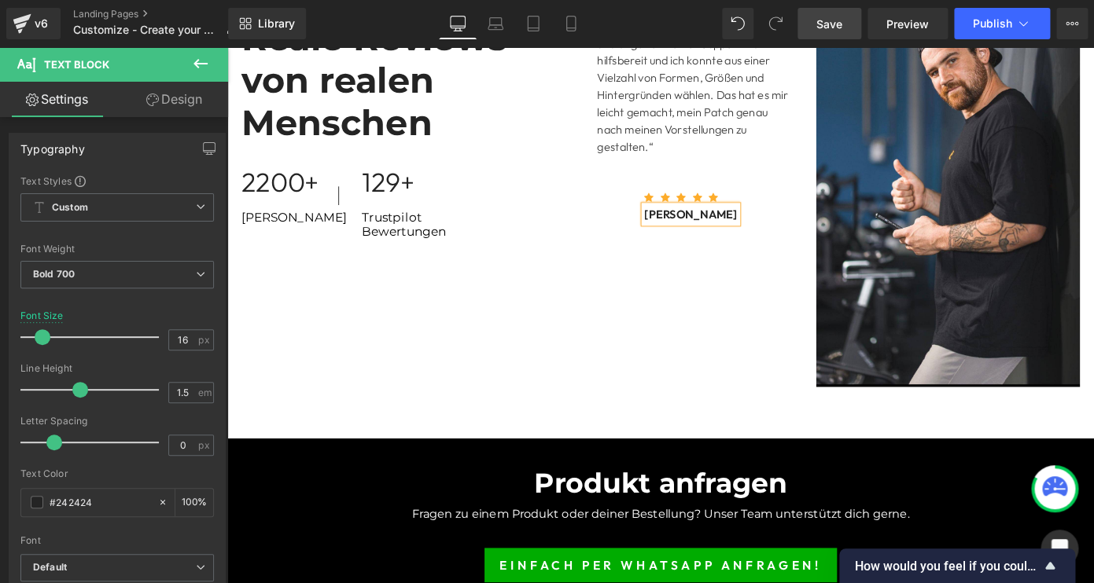
click at [754, 305] on div "Image Image „Der gesamte Prozess war so einfach und angenehm. Der Support war h…" at bounding box center [859, 205] width 605 height 431
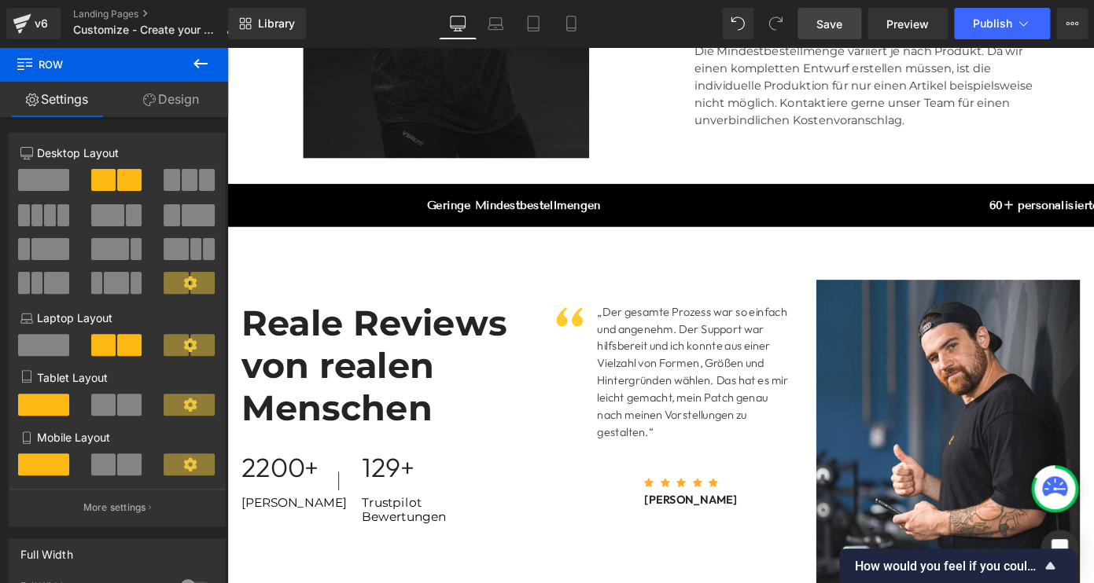
scroll to position [2456, 0]
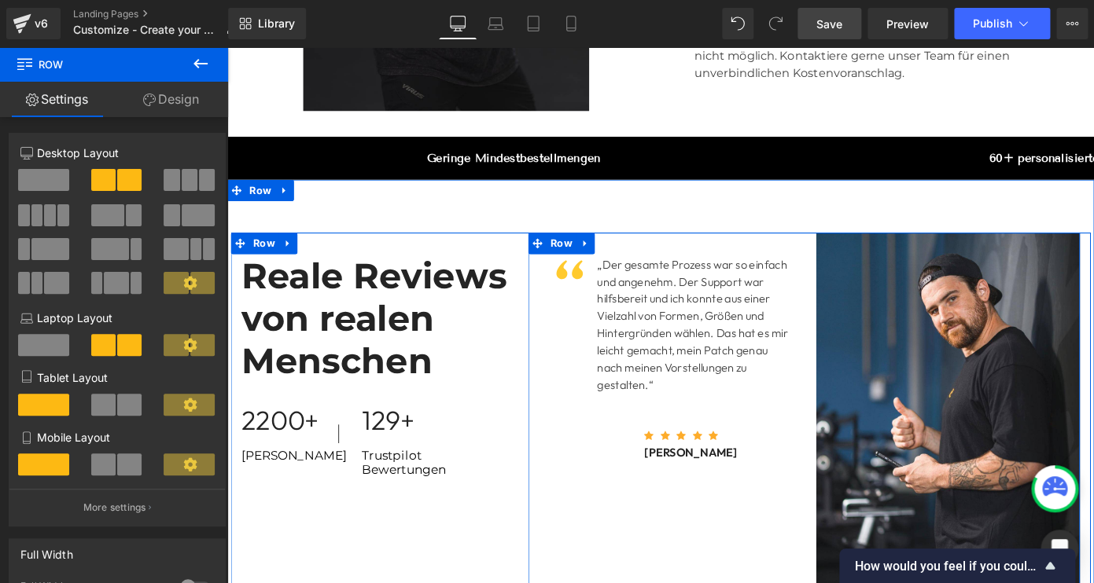
click at [655, 569] on div "Image Image „Der gesamte Prozess war so einfach und angenehm. Der Support war h…" at bounding box center [859, 466] width 605 height 431
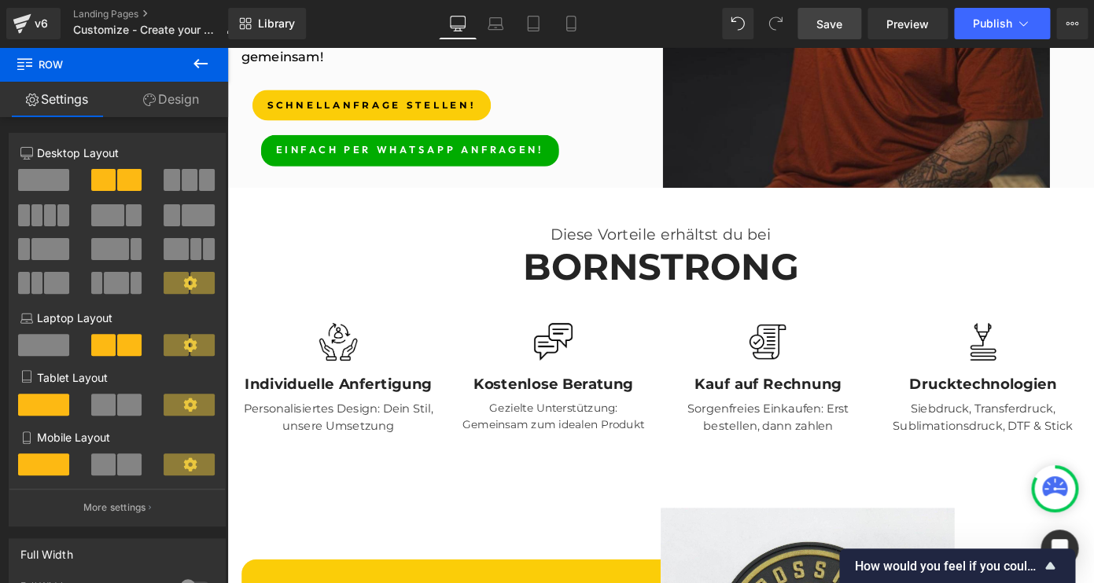
scroll to position [425, 0]
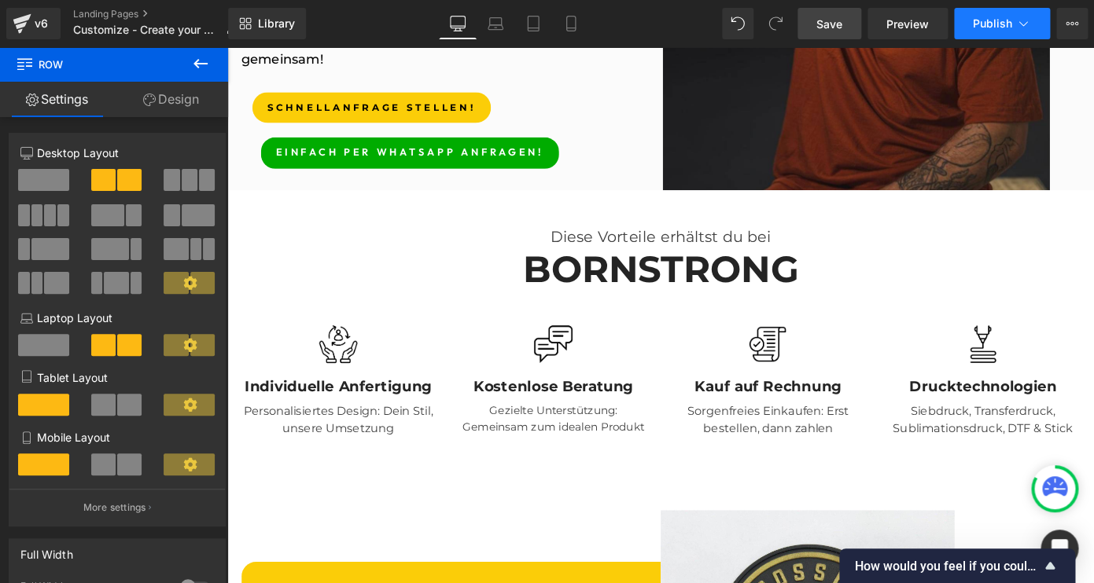
click at [1012, 21] on button "Publish" at bounding box center [1002, 23] width 96 height 31
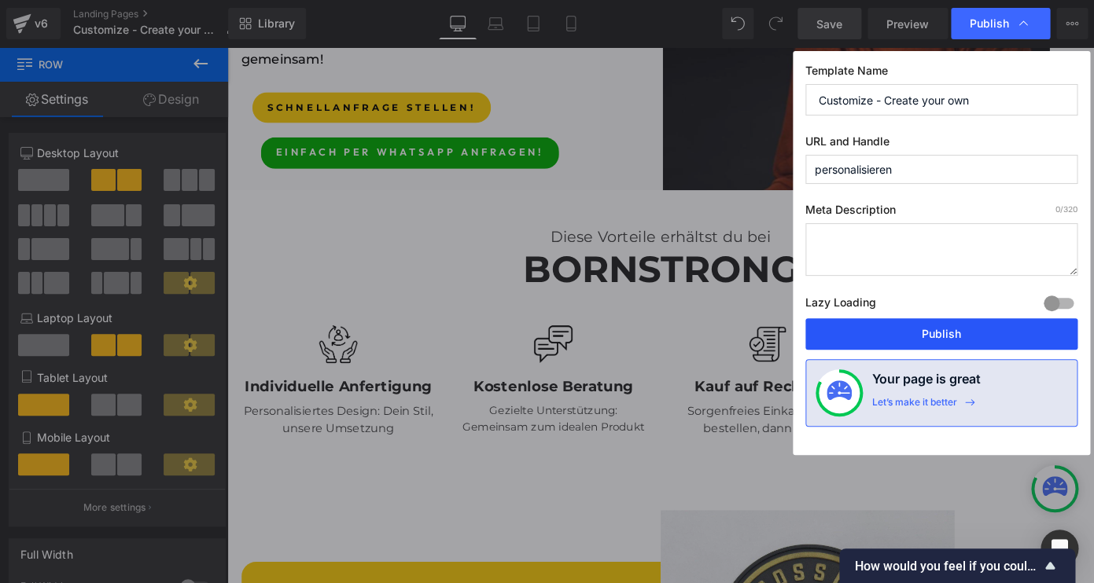
click at [843, 340] on button "Publish" at bounding box center [941, 333] width 272 height 31
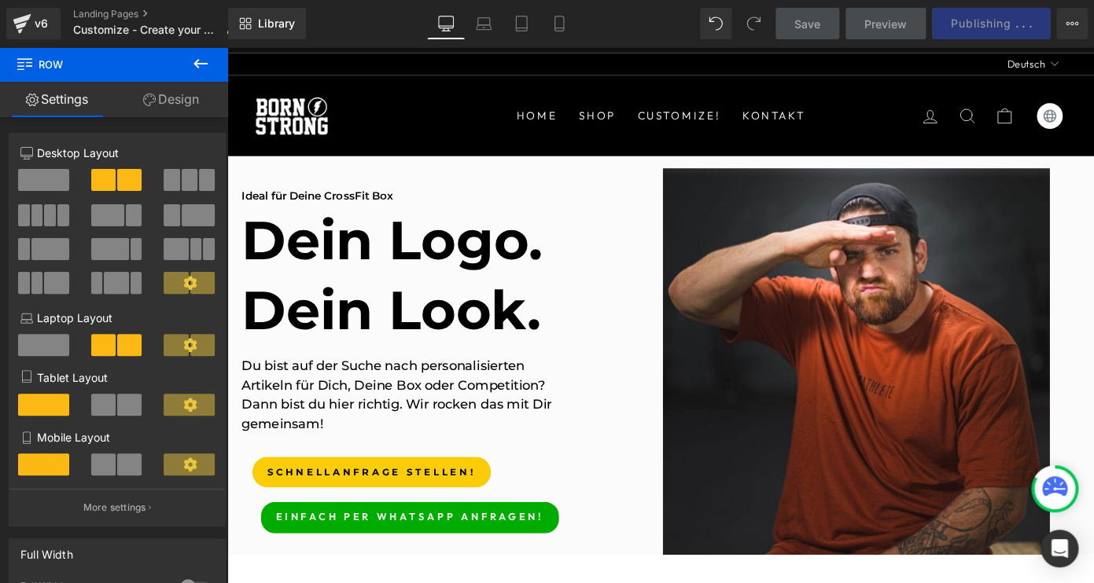
scroll to position [25, 0]
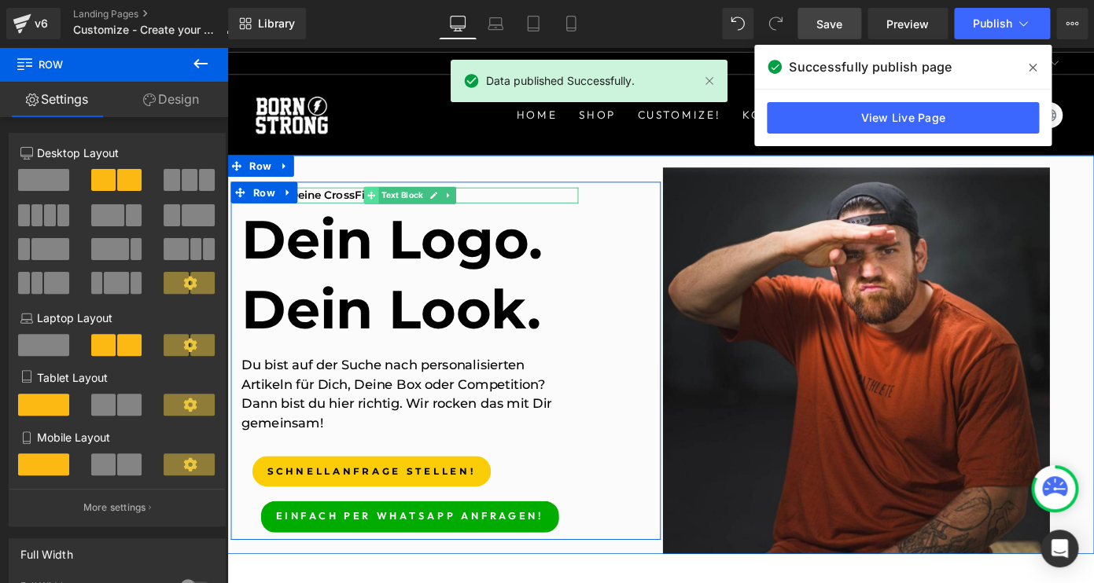
click at [382, 207] on icon at bounding box center [385, 209] width 9 height 9
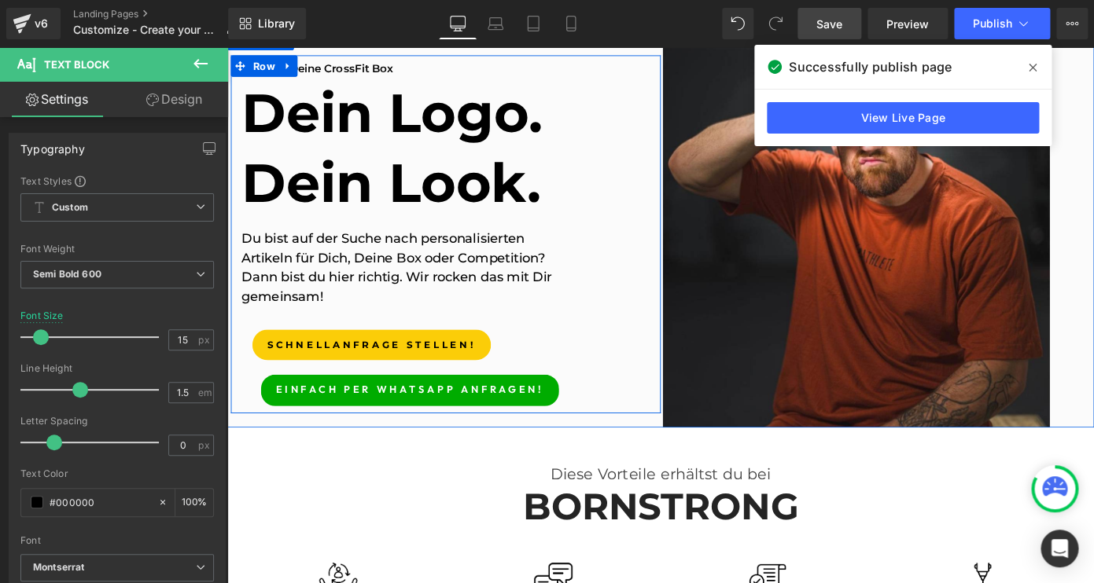
scroll to position [164, 0]
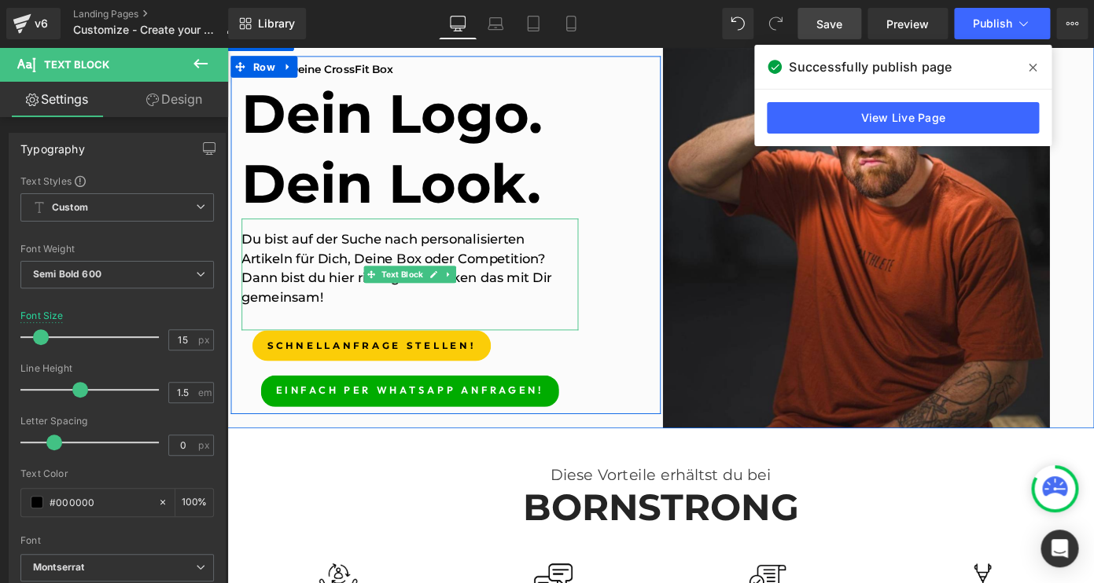
click at [486, 326] on p "Du bist auf der Suche nach personalisierten Artikeln für Dich, Deine Box oder C…" at bounding box center [428, 290] width 370 height 85
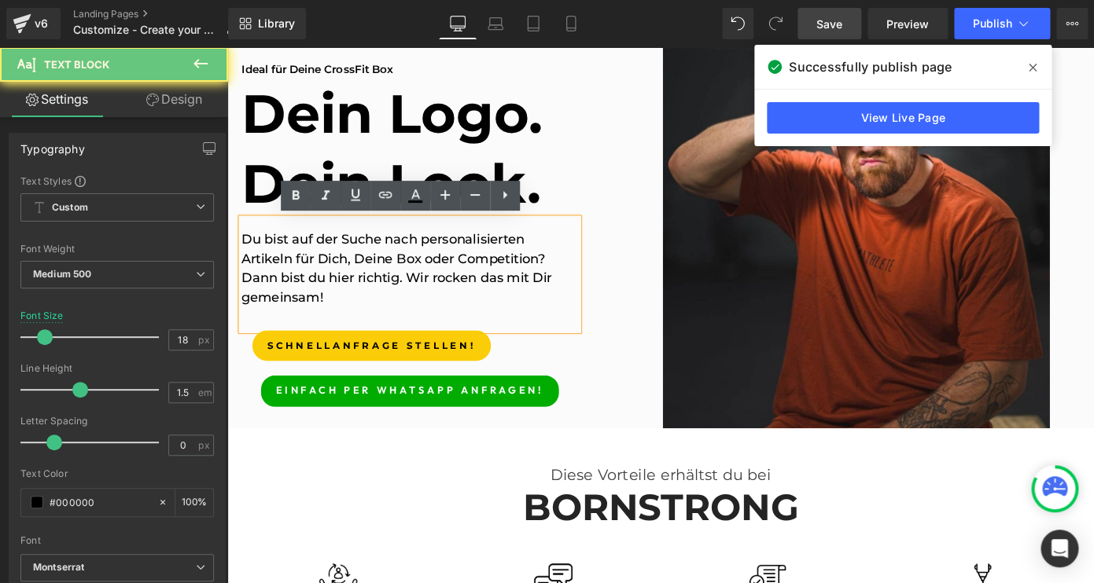
click at [430, 335] on div "Du bist auf der Suche nach personalisierten Artikeln für Dich, Deine Box oder C…" at bounding box center [428, 296] width 370 height 123
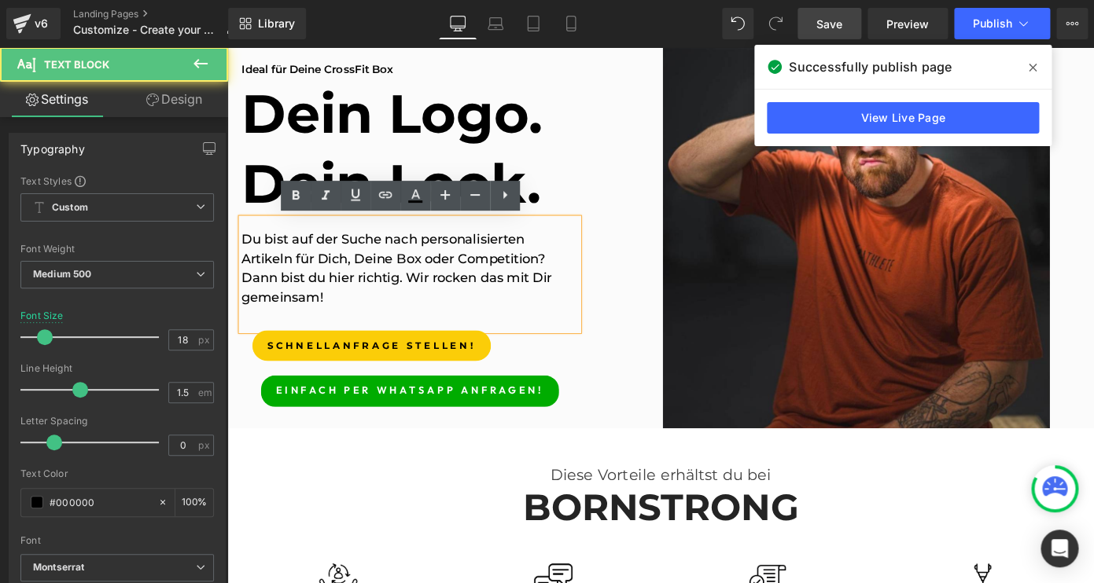
click at [429, 296] on p "Du bist auf der Suche nach personalisierten Artikeln für Dich, Deine Box oder C…" at bounding box center [428, 290] width 370 height 85
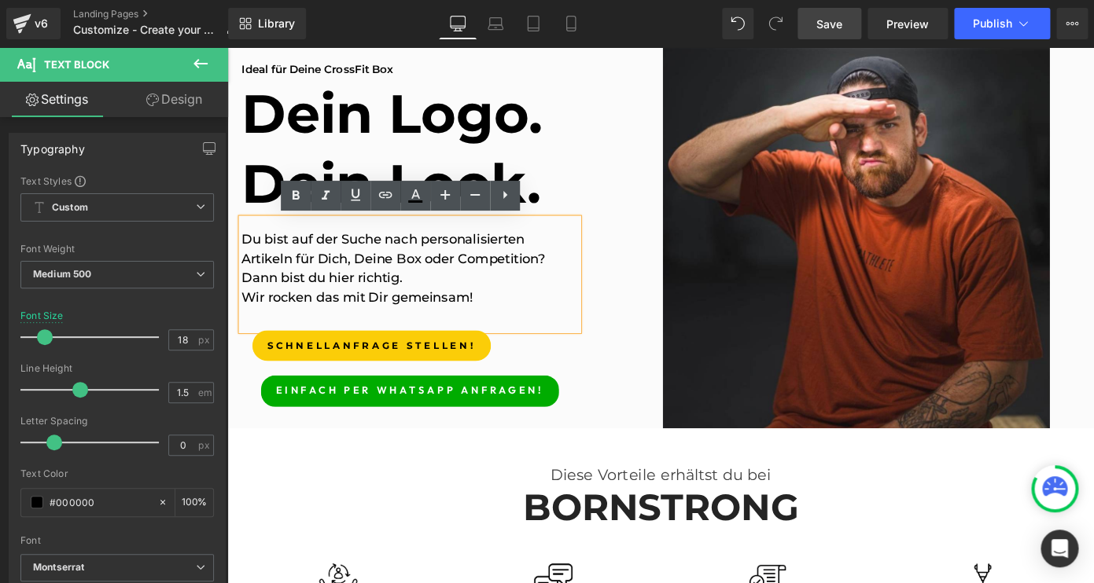
click at [653, 302] on div "Ideal für Deine CrossFit Box Text Block Dein Logo. Dein Look. Heading Du bist a…" at bounding box center [467, 253] width 472 height 393
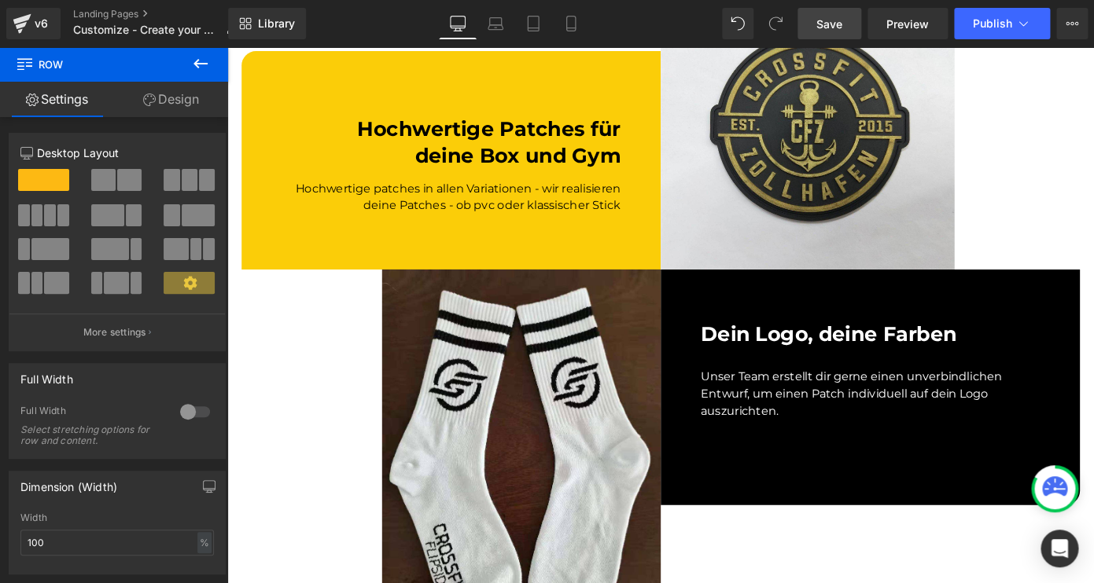
scroll to position [866, 0]
